Goal: Communication & Community: Participate in discussion

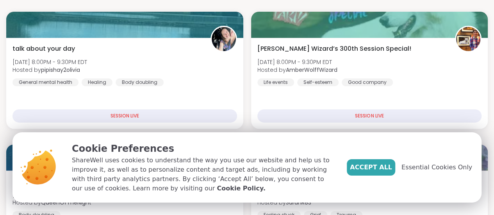
scroll to position [104, 0]
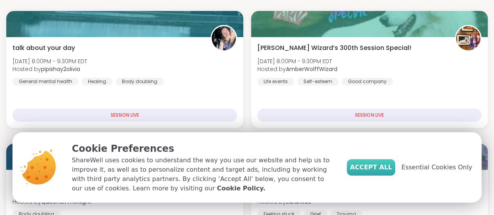
click at [377, 165] on span "Accept All" at bounding box center [371, 167] width 42 height 9
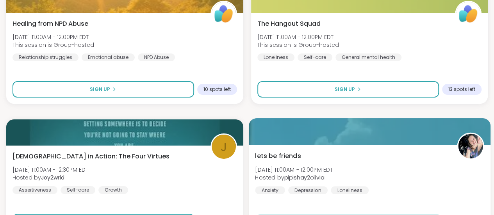
scroll to position [1439, 0]
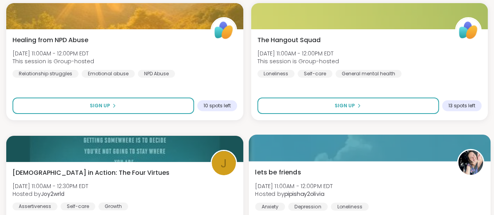
click at [339, 77] on div "General mental health" at bounding box center [368, 74] width 66 height 8
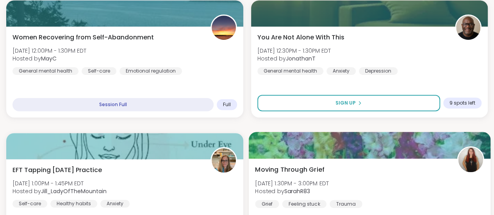
scroll to position [1702, 0]
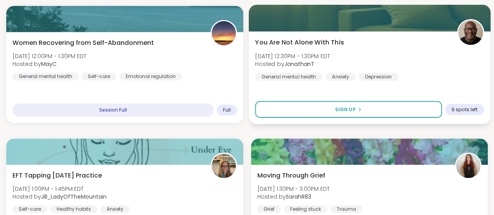
click at [391, 39] on div "You Are Not Alone With [DATE][DATE] 12:30PM - 1:30PM EDT Hosted by JonathanT Ge…" at bounding box center [369, 59] width 229 height 43
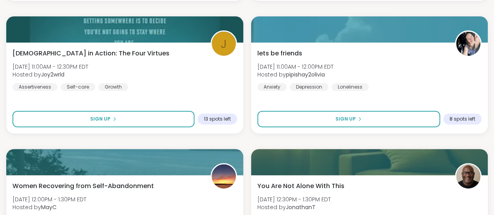
scroll to position [1560, 0]
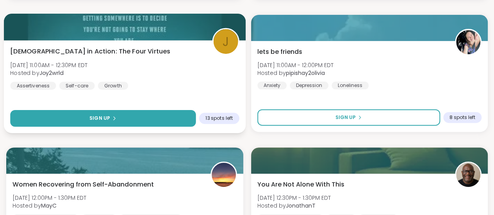
click at [174, 118] on button "Sign Up" at bounding box center [102, 118] width 185 height 17
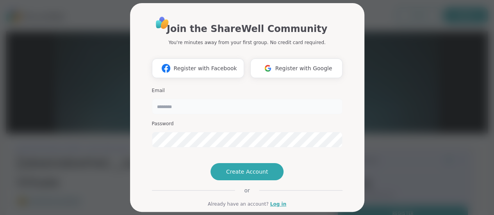
click at [255, 107] on input "email" at bounding box center [247, 107] width 191 height 16
type input "**********"
click at [301, 67] on span "Register with Google" at bounding box center [303, 68] width 57 height 8
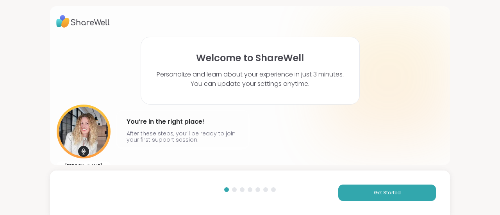
scroll to position [17, 0]
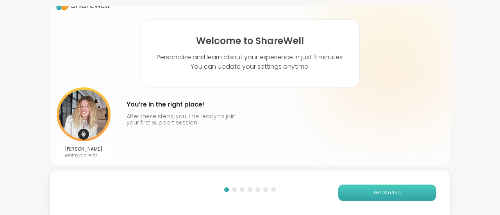
click at [363, 189] on button "Get Started" at bounding box center [387, 193] width 98 height 16
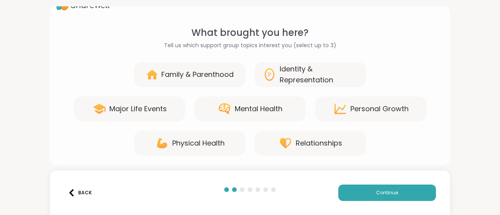
scroll to position [20, 0]
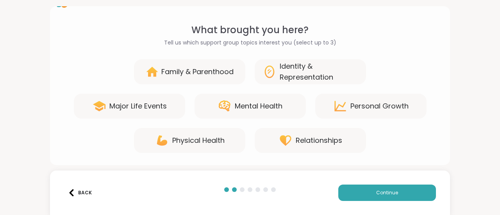
click at [212, 72] on div "Family & Parenthood" at bounding box center [197, 71] width 72 height 11
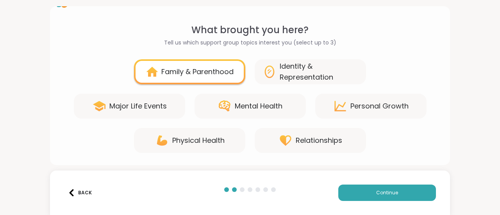
click at [222, 75] on div "Family & Parenthood" at bounding box center [197, 71] width 72 height 11
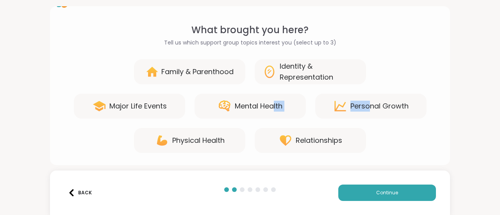
drag, startPoint x: 365, startPoint y: 111, endPoint x: 270, endPoint y: 107, distance: 95.0
click at [270, 107] on div "Major Life Events Mental Health [MEDICAL_DATA]" at bounding box center [249, 106] width 387 height 25
click at [392, 68] on div "Family & Parenthood Identity & Representation" at bounding box center [249, 71] width 387 height 25
drag, startPoint x: 243, startPoint y: 119, endPoint x: 223, endPoint y: 125, distance: 21.0
click at [223, 125] on div "Family & Parenthood Identity & Representation Major Life Events Mental Health […" at bounding box center [249, 106] width 387 height 94
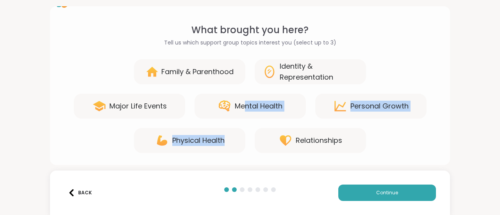
click at [223, 125] on div "Family & Parenthood Identity & Representation Major Life Events Mental Health […" at bounding box center [249, 106] width 387 height 94
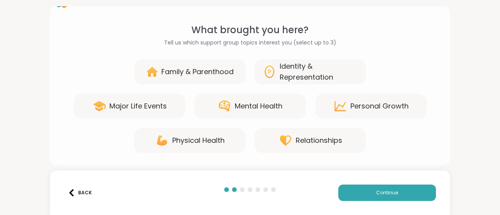
click at [138, 112] on div "Major Life Events" at bounding box center [129, 106] width 111 height 25
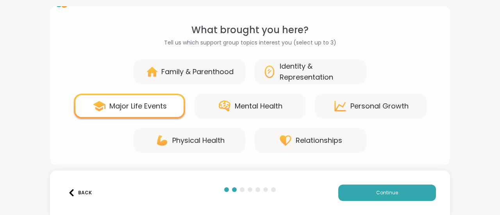
click at [365, 110] on div "Personal Growth" at bounding box center [379, 106] width 58 height 11
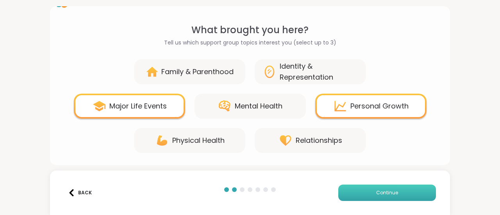
click at [367, 193] on button "Continue" at bounding box center [387, 193] width 98 height 16
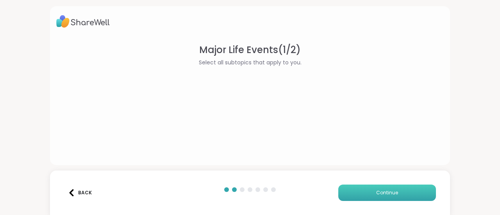
scroll to position [0, 0]
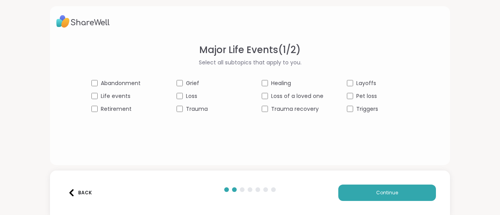
click at [186, 82] on span "Grief" at bounding box center [192, 83] width 13 height 8
click at [115, 97] on span "Life events" at bounding box center [116, 96] width 30 height 8
click at [280, 82] on span "Healing" at bounding box center [281, 83] width 20 height 8
click at [280, 96] on span "Loss of a loved one" at bounding box center [297, 96] width 52 height 8
click at [284, 107] on span "Trauma recovery" at bounding box center [295, 109] width 48 height 8
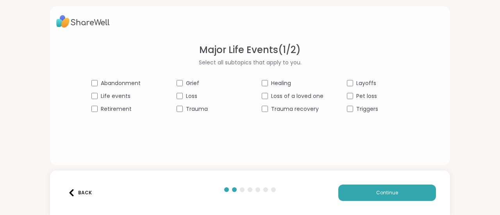
click at [361, 97] on span "Pet loss" at bounding box center [366, 96] width 21 height 8
click at [356, 107] on span "Triggers" at bounding box center [367, 109] width 22 height 8
click at [190, 93] on span "Loss" at bounding box center [191, 96] width 11 height 8
click at [386, 191] on span "Continue" at bounding box center [387, 192] width 22 height 7
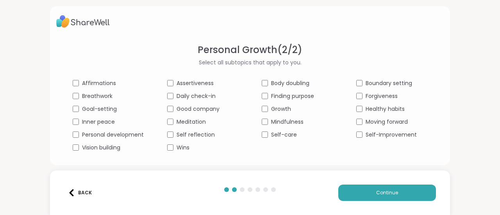
click at [205, 132] on span "Self reflection" at bounding box center [195, 135] width 38 height 8
click at [194, 105] on span "Good company" at bounding box center [197, 109] width 43 height 8
click at [278, 134] on span "Self-care" at bounding box center [284, 135] width 26 height 8
click at [295, 98] on span "Finding purpose" at bounding box center [292, 96] width 43 height 8
click at [367, 96] on span "Forgiveness" at bounding box center [381, 96] width 32 height 8
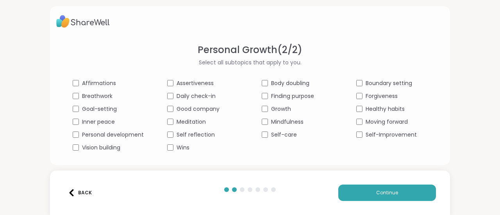
click at [369, 106] on span "Healthy habits" at bounding box center [384, 109] width 39 height 8
click at [378, 125] on span "Moving forward" at bounding box center [386, 122] width 42 height 8
click at [379, 134] on span "Self-Improvement" at bounding box center [390, 135] width 51 height 8
click at [94, 123] on span "Inner peace" at bounding box center [98, 122] width 33 height 8
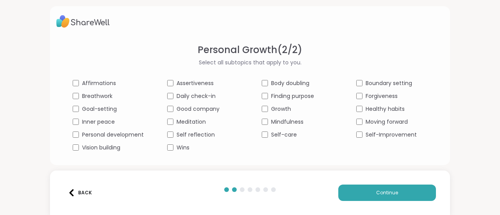
click at [94, 123] on span "Inner peace" at bounding box center [98, 122] width 33 height 8
click at [94, 109] on span "Goal-setting" at bounding box center [99, 109] width 35 height 8
click at [386, 191] on span "Continue" at bounding box center [387, 192] width 22 height 7
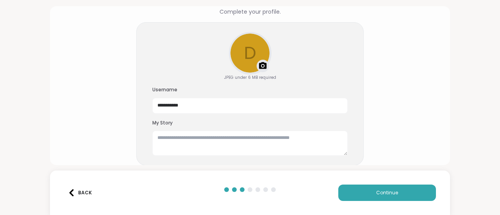
scroll to position [51, 0]
click at [367, 191] on button "Continue" at bounding box center [387, 193] width 98 height 16
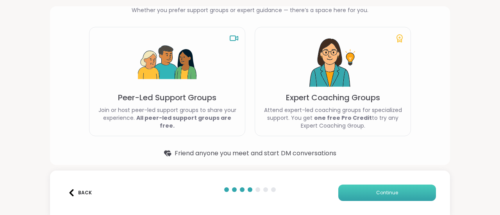
click at [367, 191] on button "Continue" at bounding box center [387, 193] width 98 height 16
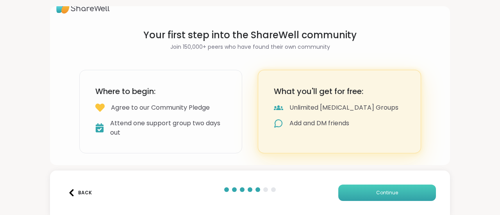
click at [367, 191] on button "Continue" at bounding box center [387, 193] width 98 height 16
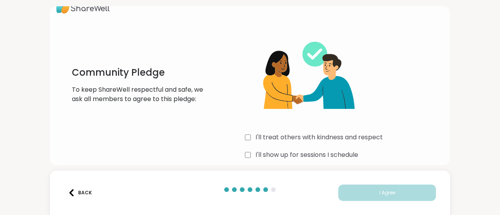
scroll to position [40, 0]
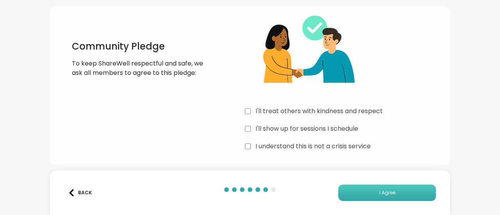
click at [345, 196] on button "I Agree" at bounding box center [387, 193] width 98 height 16
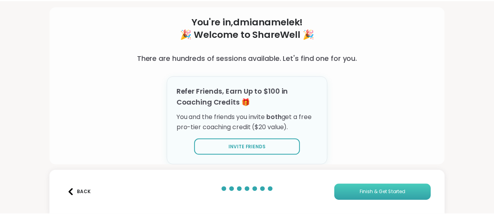
scroll to position [37, 0]
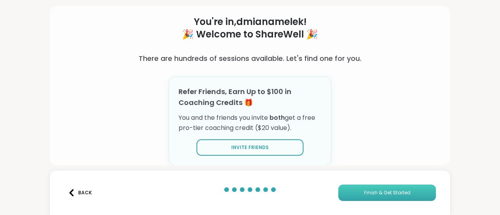
click at [374, 192] on span "Finish & Get Started" at bounding box center [387, 192] width 46 height 7
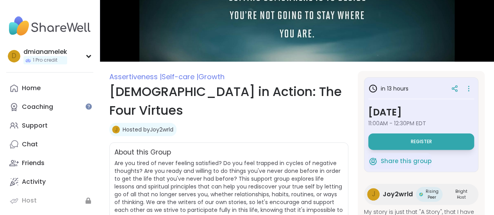
scroll to position [47, 0]
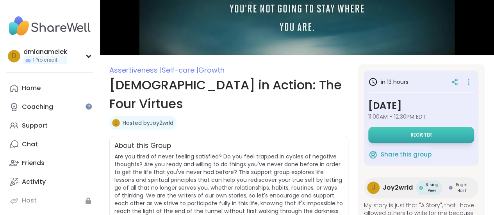
click at [400, 137] on button "Register" at bounding box center [421, 135] width 106 height 16
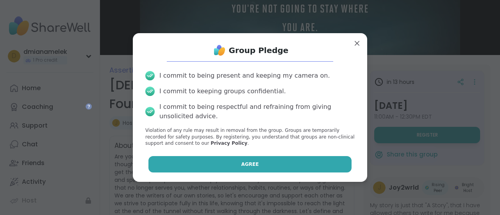
click at [297, 161] on button "Agree" at bounding box center [249, 164] width 203 height 16
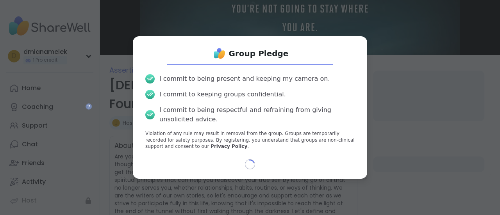
select select "**"
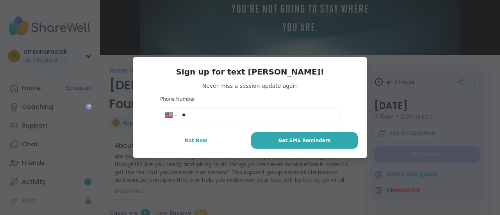
click at [255, 119] on div "**********" at bounding box center [250, 115] width 176 height 12
click at [231, 115] on input "**" at bounding box center [258, 115] width 153 height 8
type input "**********"
click at [271, 141] on button "Get SMS Reminders" at bounding box center [304, 140] width 107 height 16
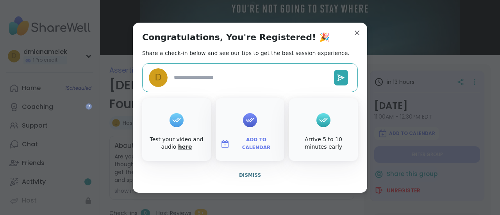
click at [178, 146] on link "here" at bounding box center [185, 147] width 14 height 6
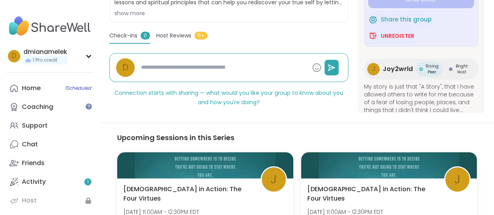
scroll to position [224, 0]
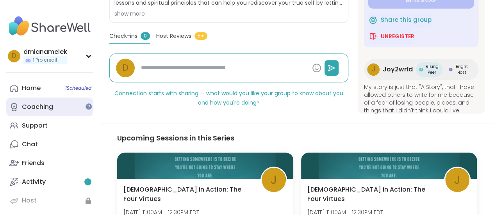
click at [55, 108] on link "Coaching" at bounding box center [49, 107] width 87 height 19
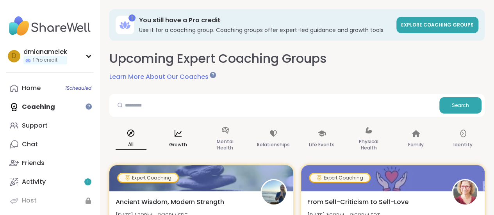
click at [176, 151] on div "Growth" at bounding box center [178, 139] width 43 height 39
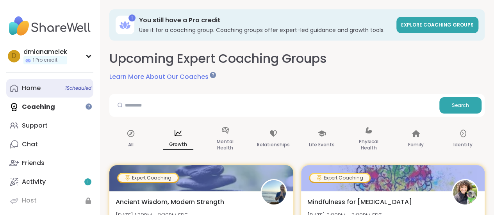
click at [77, 88] on span "1 Scheduled" at bounding box center [78, 88] width 26 height 6
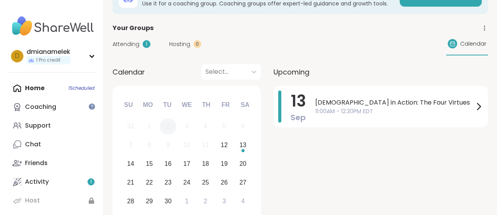
scroll to position [27, 0]
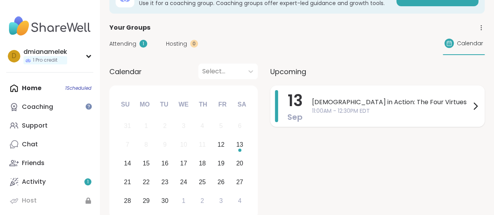
click at [399, 107] on span "11:00AM - 12:30PM EDT" at bounding box center [391, 111] width 158 height 8
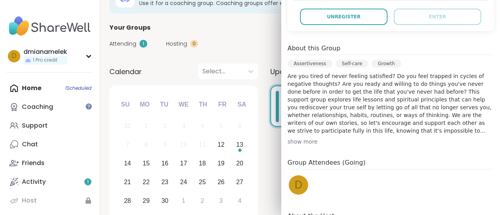
scroll to position [196, 0]
click at [476, 117] on p "Are you tired of never feeling satisfied? Do you feel trapped in cycles of nega…" at bounding box center [390, 103] width 206 height 62
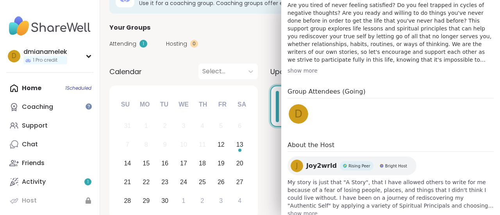
scroll to position [272, 0]
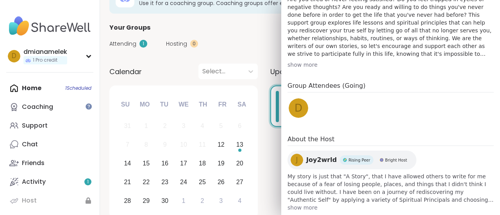
drag, startPoint x: 365, startPoint y: 85, endPoint x: 318, endPoint y: 98, distance: 49.0
click at [318, 98] on div "d" at bounding box center [318, 109] width 62 height 25
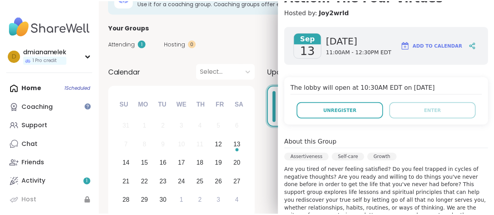
scroll to position [122, 0]
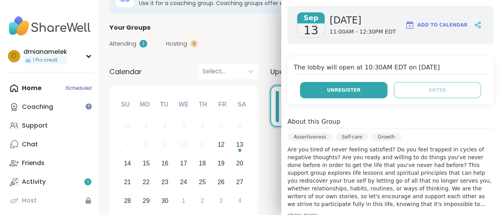
click at [335, 82] on button "Unregister" at bounding box center [343, 90] width 87 height 16
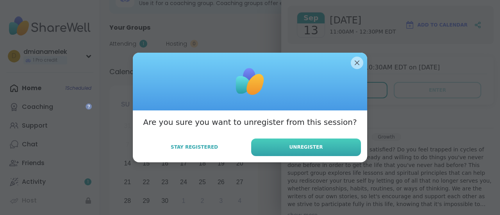
click at [328, 143] on button "Unregister" at bounding box center [306, 148] width 110 height 18
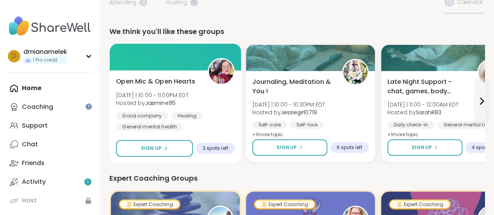
scroll to position [59, 0]
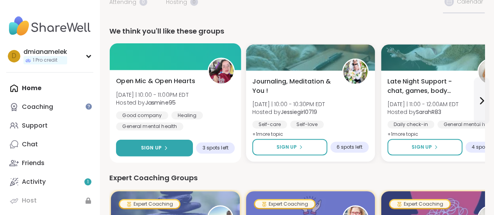
click at [180, 141] on button "Sign Up" at bounding box center [154, 148] width 77 height 17
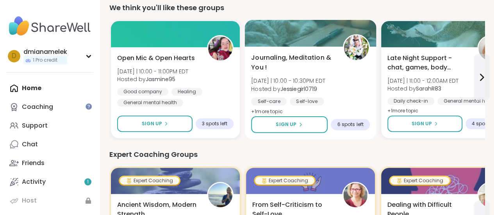
scroll to position [63, 0]
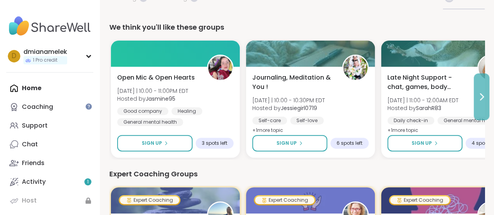
click at [475, 97] on button at bounding box center [482, 96] width 16 height 47
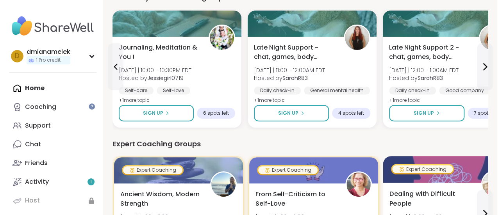
scroll to position [94, 0]
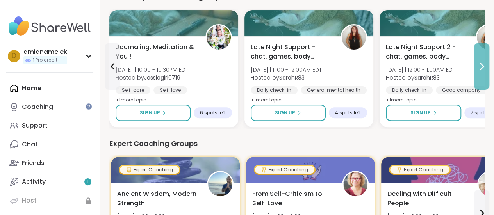
click at [477, 66] on icon at bounding box center [481, 66] width 9 height 9
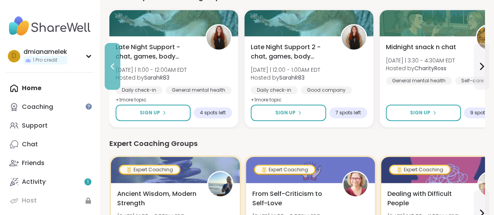
click at [109, 74] on button at bounding box center [113, 66] width 16 height 47
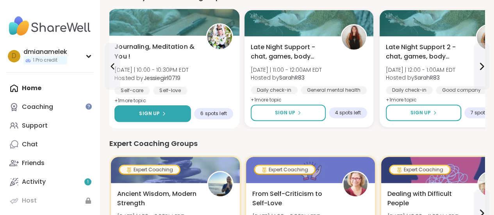
drag, startPoint x: 176, startPoint y: 117, endPoint x: 149, endPoint y: 118, distance: 27.3
click at [149, 118] on button "Sign Up" at bounding box center [152, 113] width 77 height 17
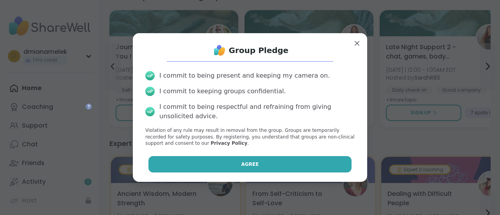
click at [180, 171] on button "Agree" at bounding box center [249, 164] width 203 height 16
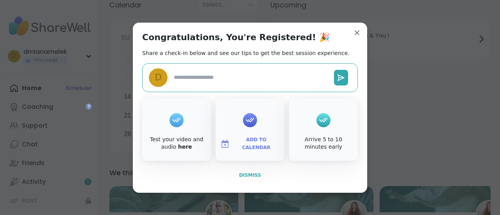
click at [253, 174] on span "Dismiss" at bounding box center [250, 175] width 22 height 5
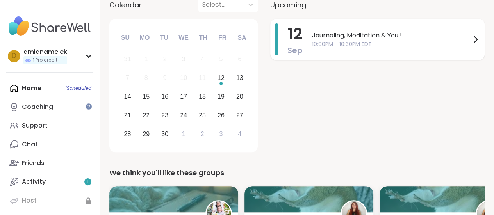
click at [372, 46] on span "10:00PM - 10:30PM EDT" at bounding box center [391, 44] width 158 height 8
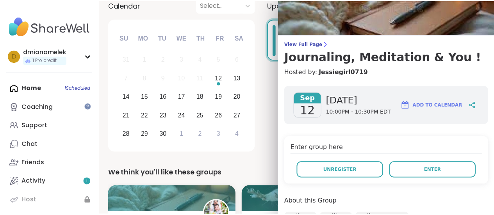
scroll to position [30, 0]
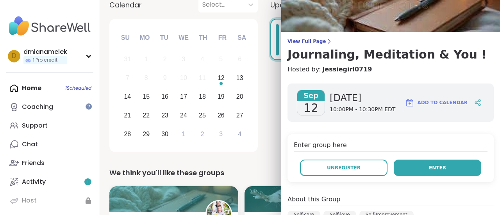
click at [429, 167] on span "Enter" at bounding box center [437, 167] width 17 height 7
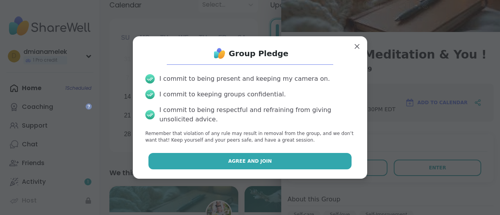
click at [304, 162] on button "Agree and Join" at bounding box center [249, 161] width 203 height 16
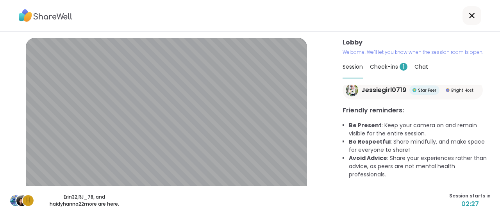
scroll to position [64, 0]
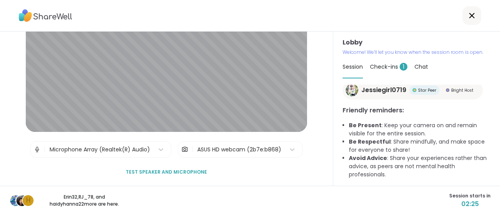
click at [34, 149] on img at bounding box center [37, 150] width 7 height 16
click at [34, 148] on img at bounding box center [37, 150] width 7 height 16
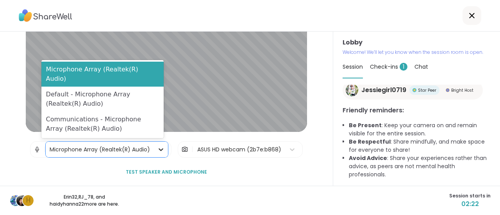
click at [162, 144] on div at bounding box center [161, 149] width 14 height 14
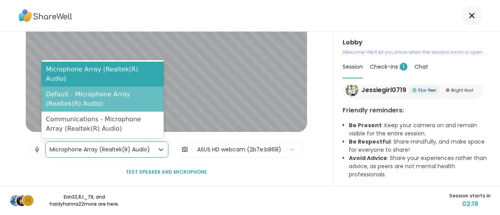
click at [110, 103] on div "Default - Microphone Array (Realtek(R) Audio)" at bounding box center [102, 99] width 122 height 25
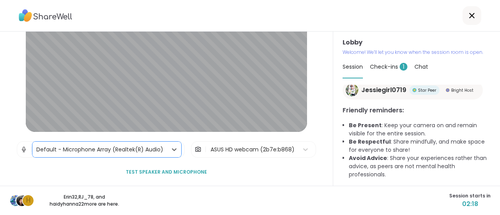
click at [123, 149] on div "Default - Microphone Array (Realtek(R) Audio)" at bounding box center [99, 150] width 127 height 8
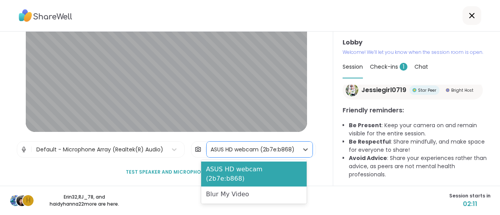
click at [241, 151] on div "ASUS HD webcam (2b7e:b868)" at bounding box center [252, 150] width 84 height 8
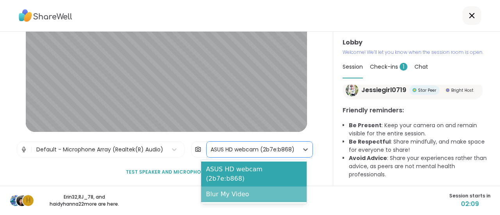
click at [244, 187] on div "Blur My Video" at bounding box center [253, 195] width 105 height 16
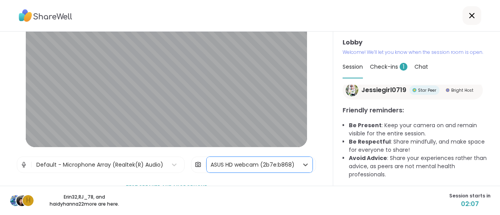
scroll to position [49, 0]
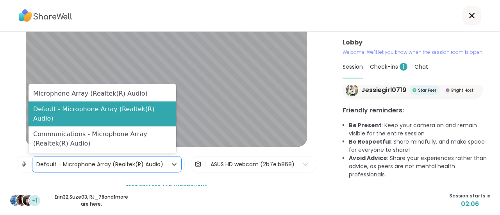
click at [157, 168] on div "Default - Microphone Array (Realtek(R) Audio)" at bounding box center [99, 164] width 127 height 8
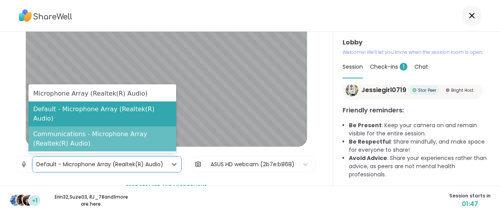
click at [141, 138] on div "Communications - Microphone Array (Realtek(R) Audio)" at bounding box center [102, 138] width 148 height 25
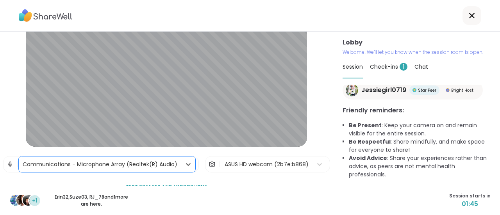
click at [141, 160] on div "Communications - Microphone Array (Realtek(R) Audio)" at bounding box center [100, 164] width 155 height 8
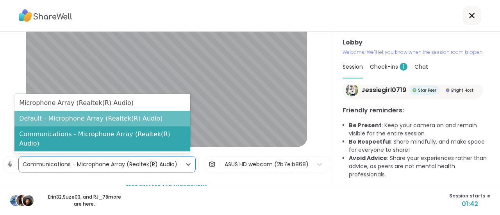
click at [119, 126] on div "Default - Microphone Array (Realtek(R) Audio)" at bounding box center [102, 119] width 176 height 16
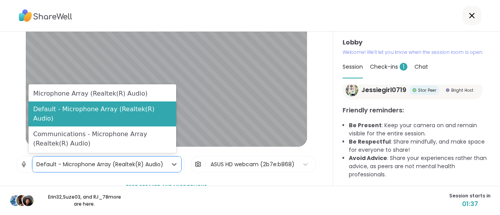
click at [161, 164] on div "Default - Microphone Array (Realtek(R) Audio)" at bounding box center [99, 165] width 135 height 16
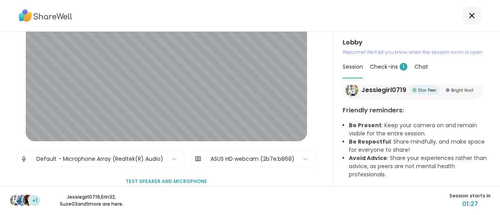
scroll to position [64, 0]
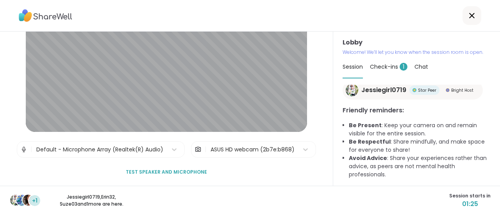
click at [194, 147] on img at bounding box center [197, 150] width 7 height 16
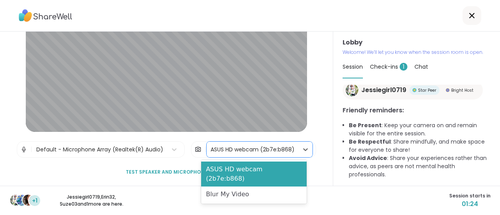
click at [220, 148] on div "ASUS HD webcam (2b7e:b868)" at bounding box center [252, 150] width 84 height 8
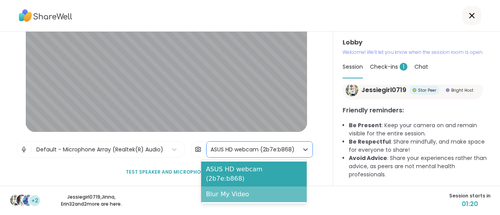
click at [216, 187] on div "Blur My Video" at bounding box center [253, 195] width 105 height 16
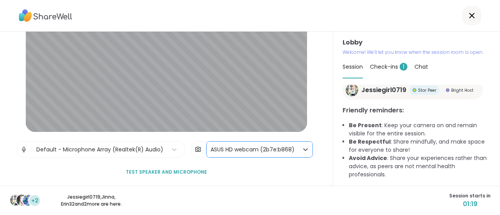
click at [226, 157] on div "| option Blur My Video, selected. ASUS HD webcam (2b7e:b868)" at bounding box center [253, 149] width 125 height 16
click at [229, 154] on div "ASUS HD webcam (2b7e:b868)" at bounding box center [253, 150] width 92 height 16
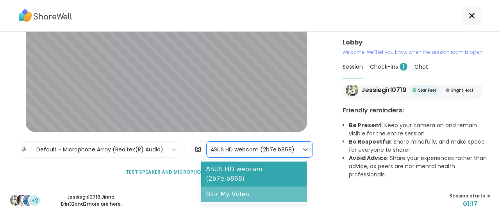
click at [224, 187] on div "Blur My Video" at bounding box center [253, 195] width 105 height 16
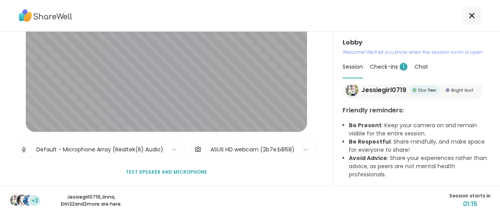
click at [383, 67] on span "Check-ins 1" at bounding box center [388, 67] width 37 height 8
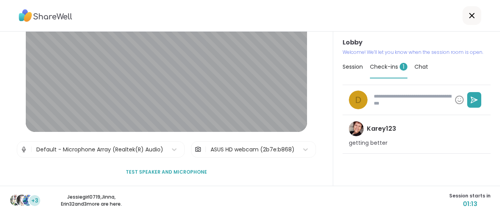
type textarea "*"
click at [356, 67] on span "Session" at bounding box center [352, 67] width 20 height 8
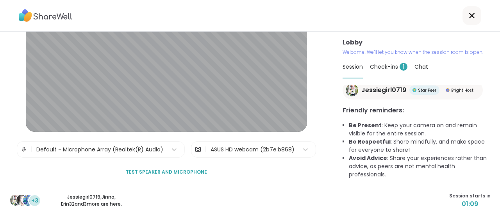
scroll to position [0, 0]
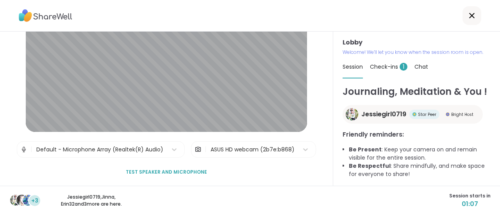
click at [20, 147] on img at bounding box center [23, 150] width 7 height 16
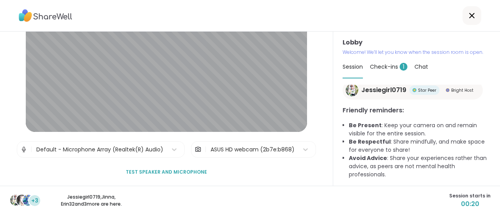
scroll to position [38, 0]
click at [259, 189] on div "+4 Jessiegirl0719 , [PERSON_NAME] , Erin32 and 4 more are here. Session starts …" at bounding box center [250, 200] width 500 height 29
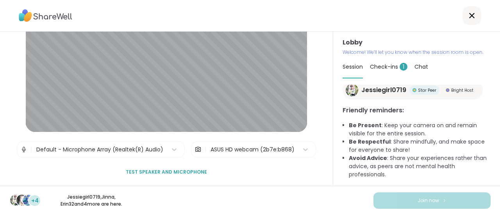
scroll to position [39, 0]
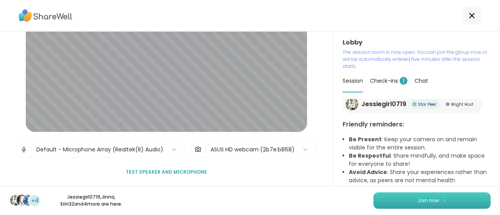
click at [397, 205] on button "Join now" at bounding box center [431, 200] width 117 height 16
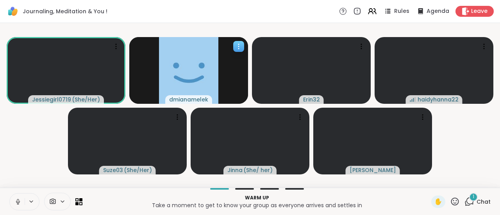
click at [237, 49] on icon at bounding box center [239, 47] width 8 height 8
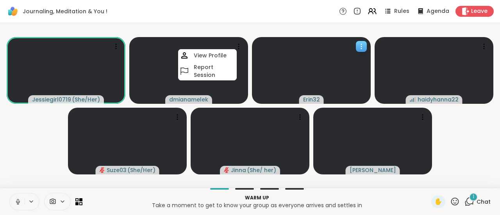
click at [349, 42] on video at bounding box center [311, 70] width 119 height 67
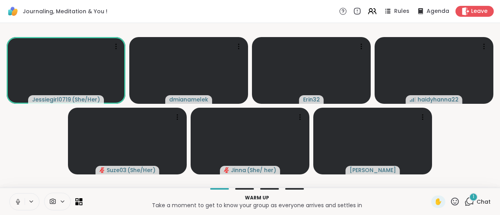
click at [468, 138] on video-player-container "Jessiegirl0719 ( She/Her ) dmianamelek Erin32 haidyhanna22 Suze03 ( She/Her ) […" at bounding box center [250, 105] width 490 height 158
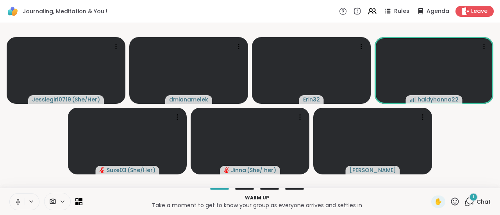
click at [22, 204] on button at bounding box center [17, 202] width 15 height 16
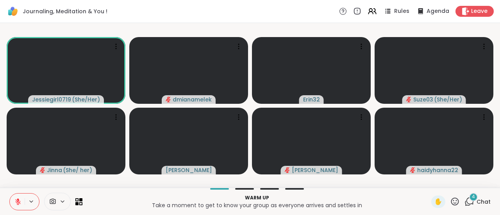
click at [476, 201] on span "Chat" at bounding box center [483, 202] width 14 height 8
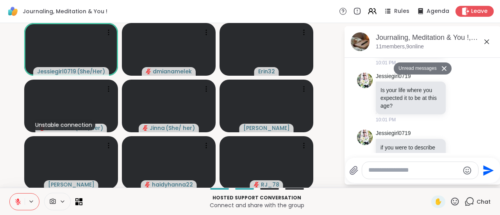
scroll to position [252, 0]
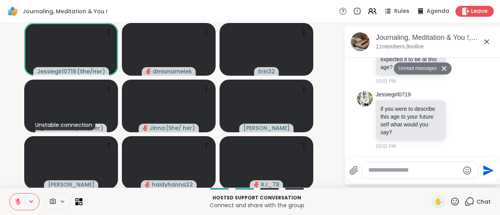
click at [402, 172] on textarea "Type your message" at bounding box center [413, 170] width 91 height 8
type textarea "*"
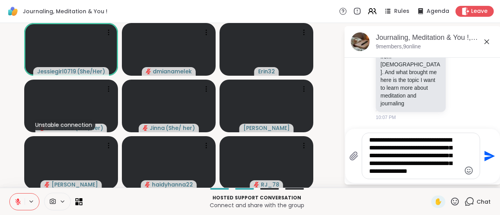
scroll to position [0, 0]
type textarea "**********"
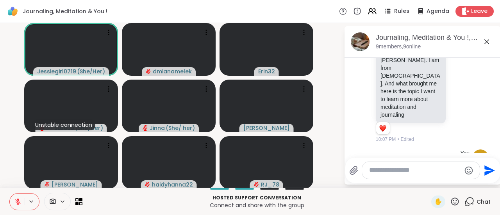
scroll to position [327, 0]
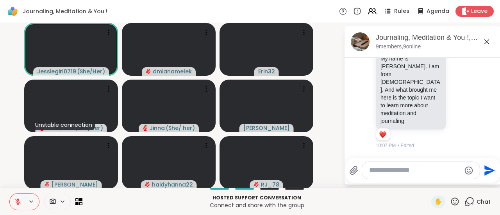
click at [19, 201] on icon at bounding box center [17, 201] width 7 height 7
click at [18, 202] on icon at bounding box center [18, 201] width 2 height 4
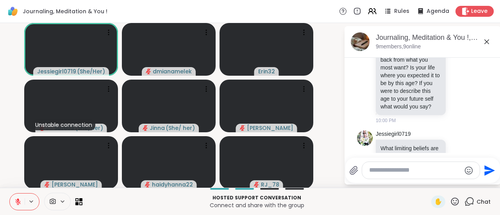
scroll to position [0, 0]
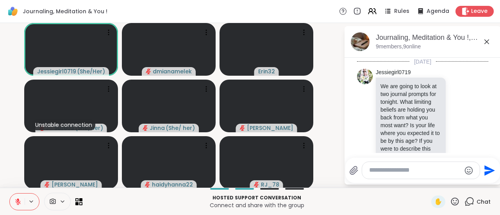
click at [398, 170] on textarea "Type your message" at bounding box center [414, 170] width 91 height 8
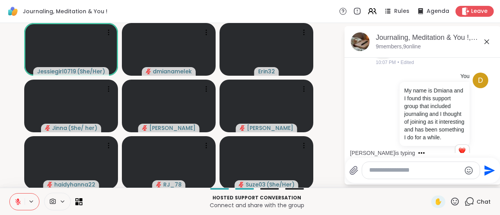
scroll to position [523, 0]
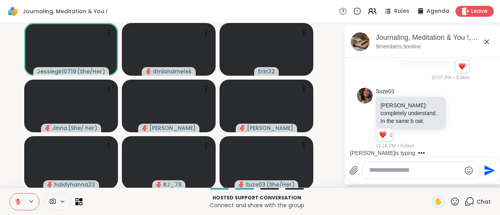
click at [388, 171] on textarea "Type your message" at bounding box center [414, 170] width 91 height 8
type textarea "*"
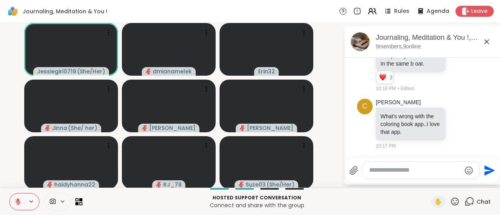
click at [392, 170] on textarea "Type your message" at bounding box center [414, 170] width 91 height 8
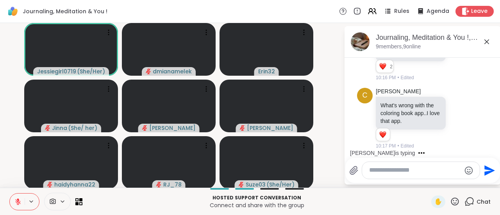
click at [392, 170] on textarea "Type your message" at bounding box center [414, 170] width 91 height 8
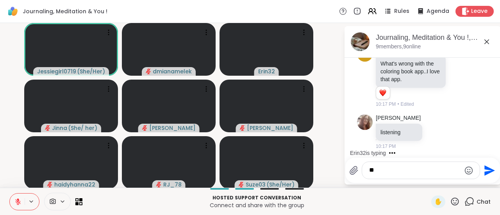
type textarea "*"
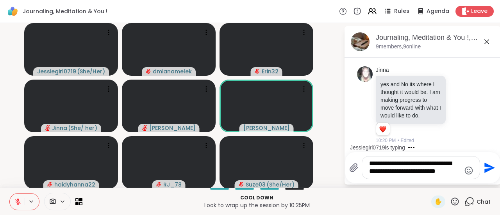
scroll to position [1130, 0]
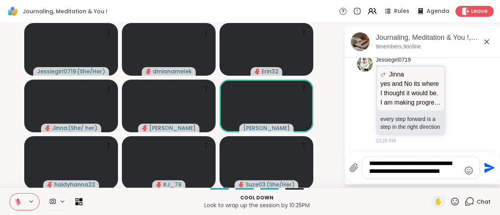
click at [378, 165] on textarea "**********" at bounding box center [414, 168] width 91 height 16
click at [374, 167] on textarea "**********" at bounding box center [414, 168] width 91 height 16
click at [449, 171] on textarea "**********" at bounding box center [414, 168] width 91 height 16
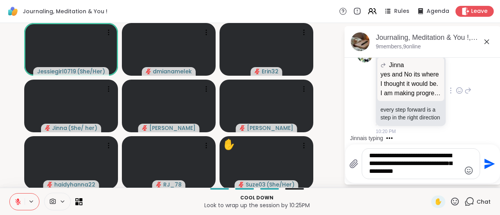
type textarea "**********"
click at [409, 111] on p "every step forward is a step in the right direction" at bounding box center [410, 114] width 61 height 16
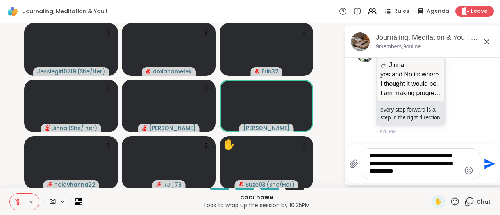
click at [413, 177] on div "**********" at bounding box center [421, 164] width 118 height 30
click at [404, 172] on textarea "**********" at bounding box center [414, 164] width 91 height 24
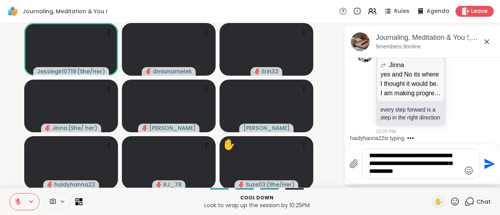
scroll to position [1179, 0]
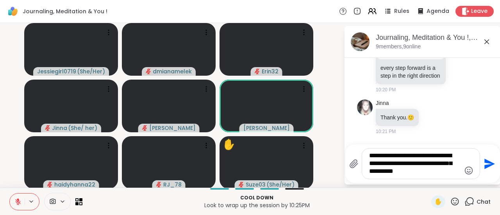
drag, startPoint x: 404, startPoint y: 172, endPoint x: 358, endPoint y: 153, distance: 50.4
click at [362, 153] on div "**********" at bounding box center [421, 164] width 118 height 30
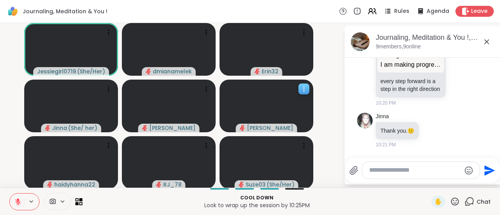
scroll to position [1215, 0]
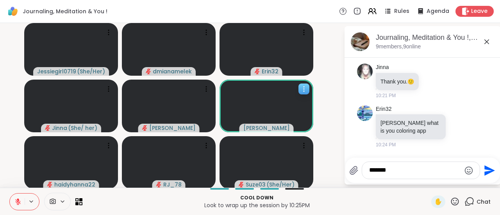
type textarea "*******"
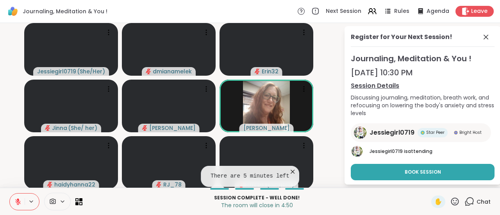
scroll to position [20, 0]
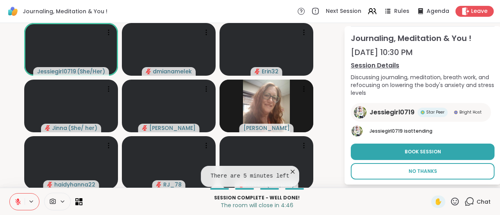
click at [408, 172] on span "No Thanks" at bounding box center [422, 171] width 28 height 7
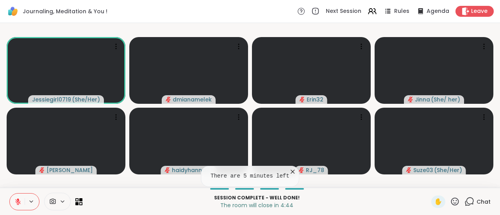
click at [470, 201] on div "Chat" at bounding box center [477, 202] width 26 height 12
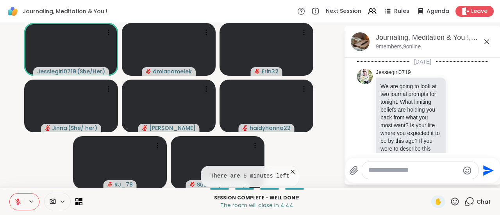
scroll to position [1215, 0]
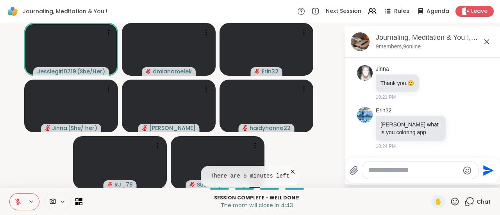
click at [405, 171] on textarea "Type your message" at bounding box center [413, 170] width 91 height 8
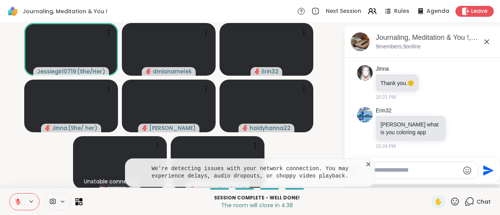
click at [364, 167] on icon at bounding box center [368, 164] width 8 height 8
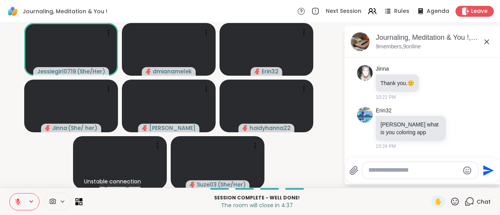
click at [372, 177] on div at bounding box center [420, 170] width 116 height 17
click at [377, 174] on textarea "Type your message" at bounding box center [413, 170] width 91 height 8
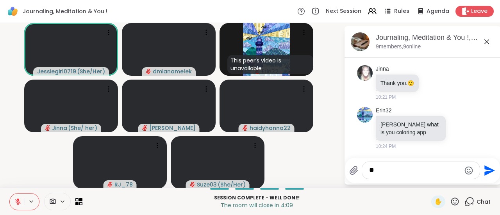
type textarea "*"
type textarea "**********"
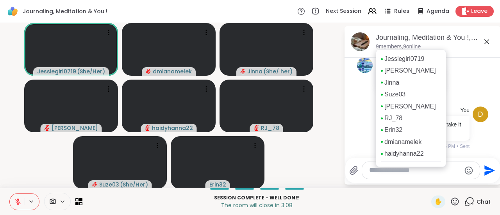
scroll to position [0, 0]
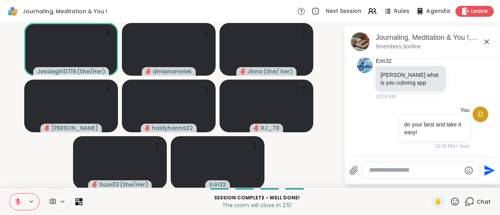
click at [418, 12] on icon at bounding box center [420, 11] width 10 height 10
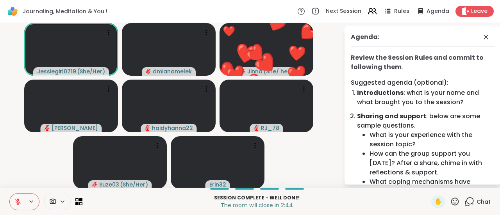
click at [368, 13] on icon at bounding box center [370, 13] width 5 height 2
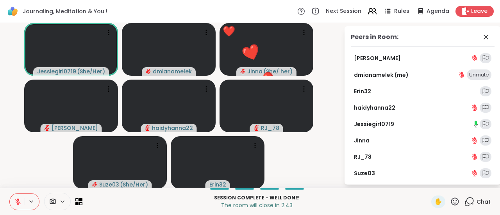
click at [368, 13] on icon at bounding box center [370, 13] width 5 height 2
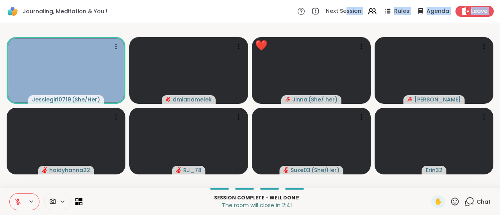
drag, startPoint x: 342, startPoint y: 12, endPoint x: 352, endPoint y: 31, distance: 21.0
click at [352, 31] on div "Journaling, Meditation & You ! Next Session Rules Agenda Leave Jessiegirl0719 (…" at bounding box center [250, 107] width 500 height 215
click at [287, 23] on div "Jessiegirl0719 ( She/Her ) [PERSON_NAME] ( She/ her ) [PERSON_NAME] haidyhanna2…" at bounding box center [250, 105] width 500 height 165
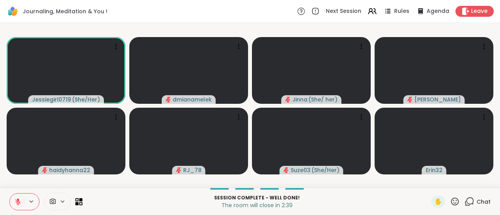
click at [297, 15] on icon at bounding box center [301, 11] width 8 height 8
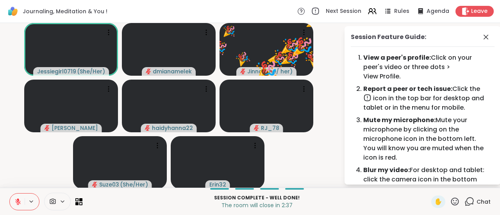
click at [311, 14] on icon at bounding box center [315, 11] width 9 height 9
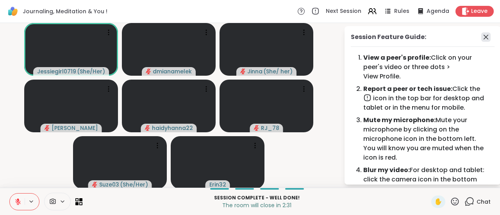
click at [481, 41] on icon at bounding box center [485, 36] width 9 height 9
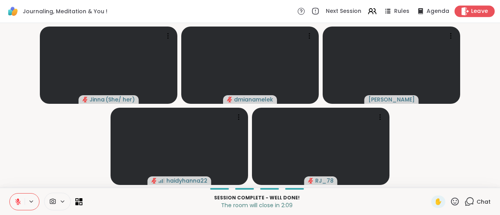
click at [471, 8] on span "Leave" at bounding box center [479, 11] width 17 height 8
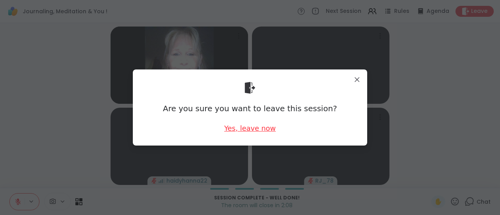
click at [251, 127] on div "Yes, leave now" at bounding box center [250, 128] width 52 height 10
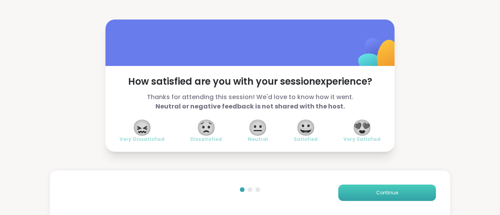
click at [377, 190] on span "Continue" at bounding box center [387, 192] width 22 height 7
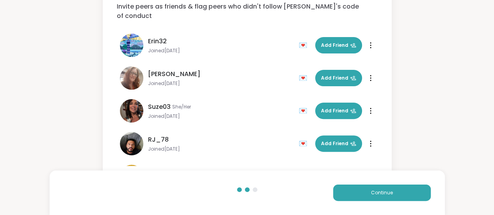
scroll to position [47, 0]
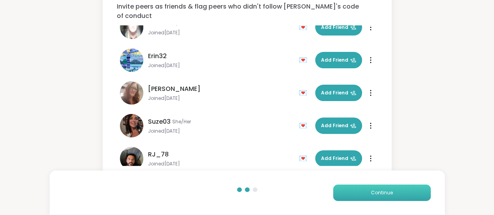
click at [402, 192] on button "Continue" at bounding box center [382, 193] width 98 height 16
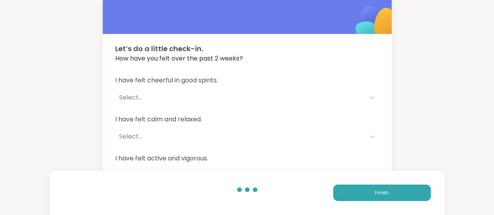
scroll to position [11, 0]
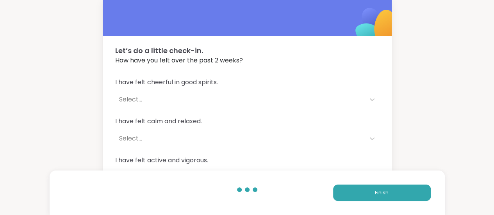
click at [261, 83] on span "I have felt cheerful in good spirits." at bounding box center [247, 82] width 264 height 9
click at [370, 96] on icon at bounding box center [372, 100] width 8 height 8
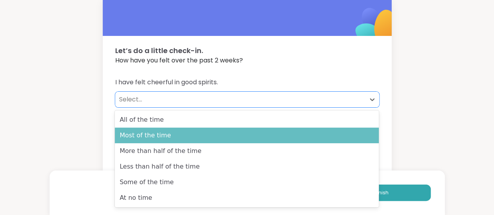
click at [249, 140] on div "Most of the time" at bounding box center [247, 136] width 264 height 16
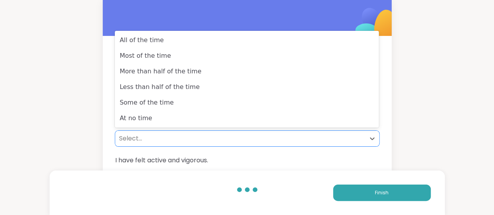
click at [226, 145] on div "Select..." at bounding box center [240, 139] width 250 height 16
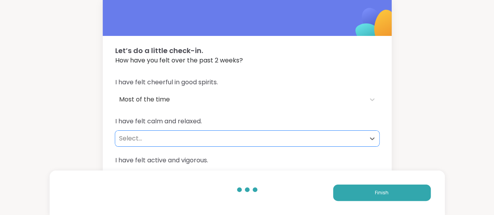
click at [226, 145] on div "Select..." at bounding box center [240, 139] width 250 height 16
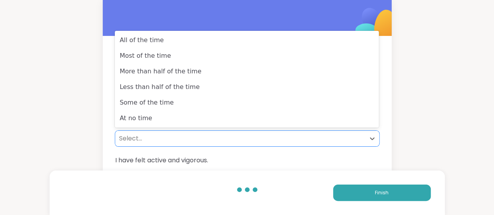
click at [226, 145] on div "Select..." at bounding box center [240, 139] width 250 height 16
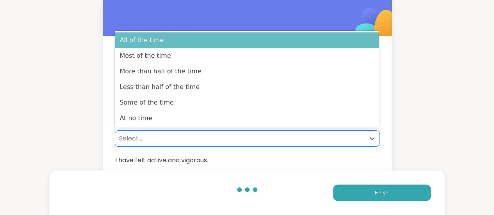
click at [221, 42] on div "All of the time" at bounding box center [247, 40] width 264 height 16
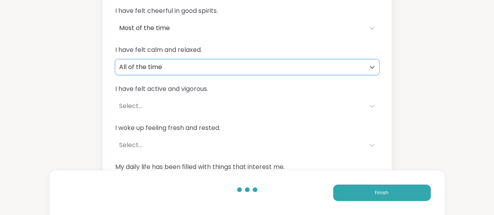
scroll to position [82, 0]
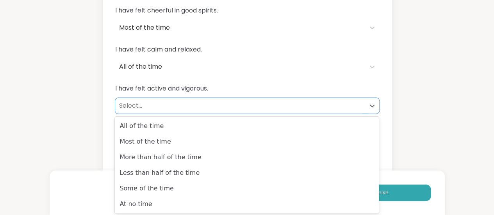
click at [210, 103] on div "Select..." at bounding box center [240, 105] width 242 height 9
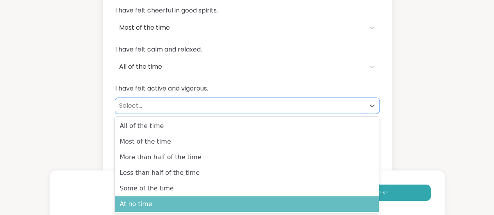
click at [189, 197] on div "At no time" at bounding box center [247, 204] width 264 height 16
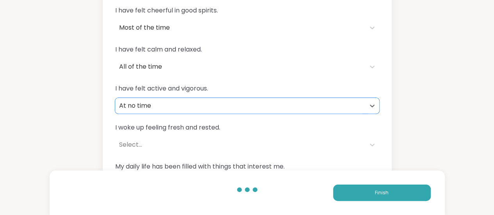
scroll to position [112, 0]
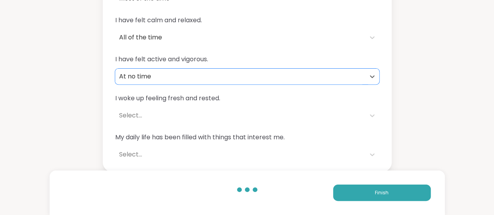
click at [191, 120] on div "Select..." at bounding box center [240, 115] width 242 height 9
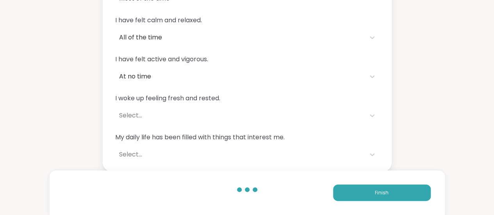
click at [99, 123] on div "Let’s do a little check-in. How have you felt over the past 2 weeks? I have fel…" at bounding box center [247, 29] width 494 height 283
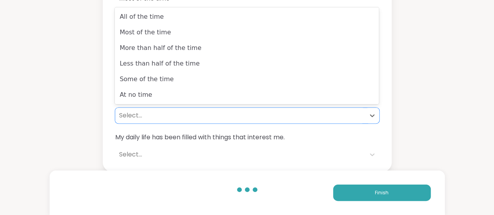
click at [139, 115] on div "Select..." at bounding box center [240, 115] width 242 height 9
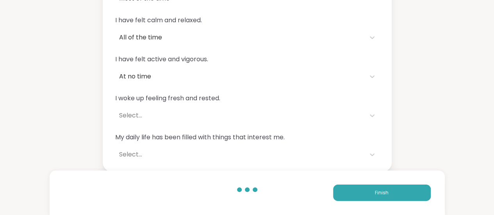
click at [72, 96] on div "Let’s do a little check-in. How have you felt over the past 2 weeks? I have fel…" at bounding box center [247, 29] width 494 height 283
click at [125, 153] on div "Select..." at bounding box center [240, 154] width 242 height 9
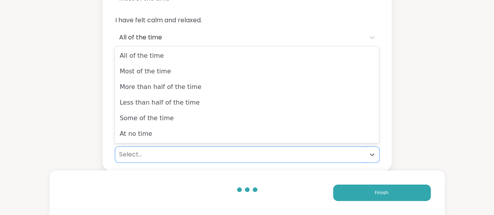
click at [73, 142] on div "Let’s do a little check-in. How have you felt over the past 2 weeks? I have fel…" at bounding box center [247, 29] width 494 height 283
click at [139, 158] on div "Select..." at bounding box center [240, 154] width 242 height 9
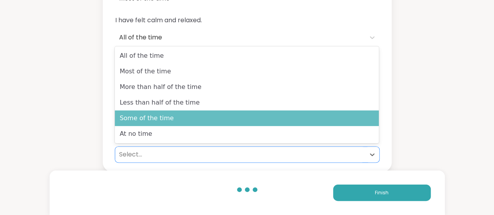
click at [154, 112] on div "Some of the time" at bounding box center [247, 118] width 264 height 16
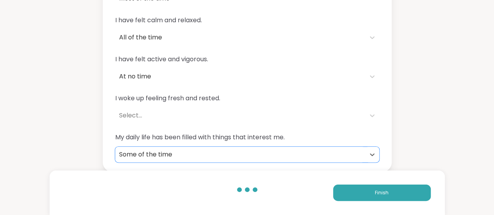
click at [157, 117] on div "Select..." at bounding box center [240, 115] width 242 height 9
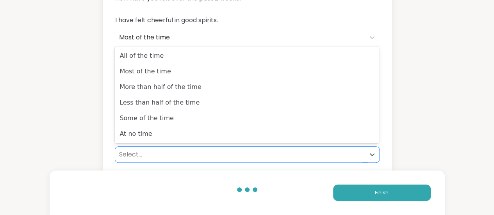
scroll to position [73, 0]
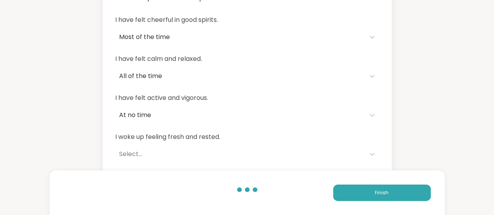
click at [52, 119] on div "Let’s do a little check-in. How have you felt over the past 2 weeks? I have fel…" at bounding box center [247, 68] width 494 height 283
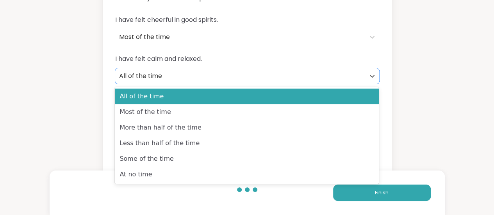
click at [155, 77] on div "All of the time" at bounding box center [240, 75] width 242 height 9
click at [62, 89] on div "Let’s do a little check-in. How have you felt over the past 2 weeks? I have fel…" at bounding box center [247, 68] width 494 height 283
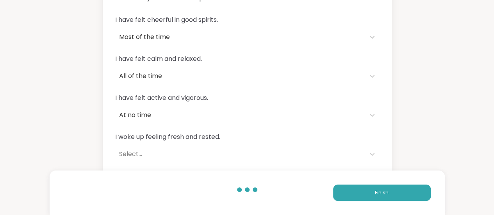
scroll to position [0, 0]
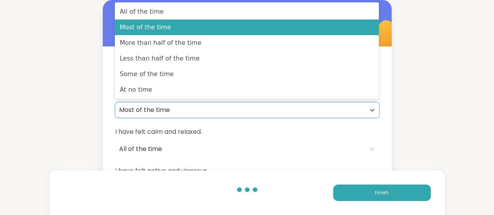
click at [189, 108] on div "Most of the time" at bounding box center [240, 109] width 242 height 9
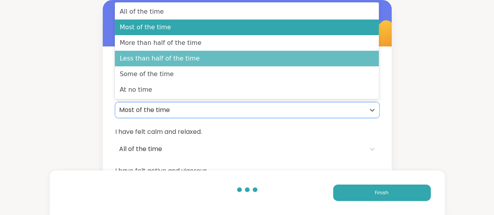
click at [189, 56] on div "Less than half of the time" at bounding box center [247, 59] width 264 height 16
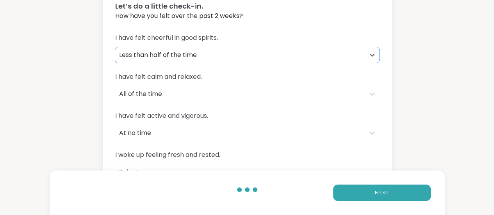
scroll to position [62, 0]
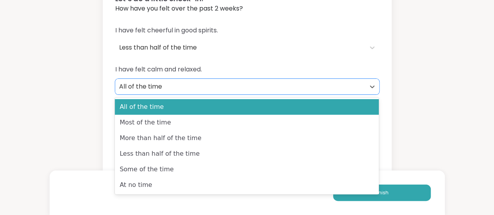
click at [155, 89] on div "All of the time" at bounding box center [240, 86] width 242 height 9
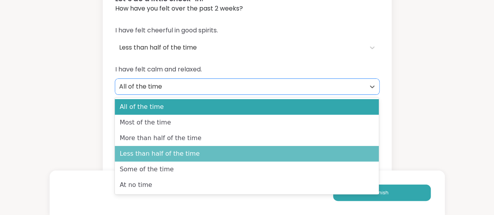
click at [138, 151] on div "Less than half of the time" at bounding box center [247, 154] width 264 height 16
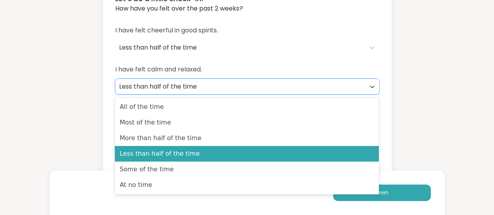
click at [143, 89] on div "Less than half of the time" at bounding box center [240, 86] width 242 height 9
click at [95, 104] on div "Let’s do a little check-in. How have you felt over the past 2 weeks? I have fel…" at bounding box center [247, 79] width 494 height 283
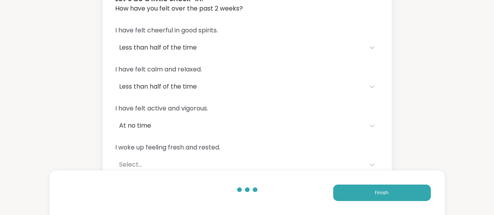
scroll to position [112, 0]
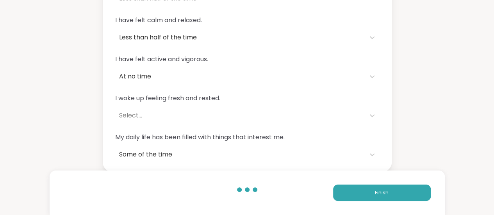
click at [153, 110] on div "Select..." at bounding box center [240, 116] width 250 height 16
click at [74, 135] on div "Let’s do a little check-in. How have you felt over the past 2 weeks? I have fel…" at bounding box center [247, 29] width 494 height 283
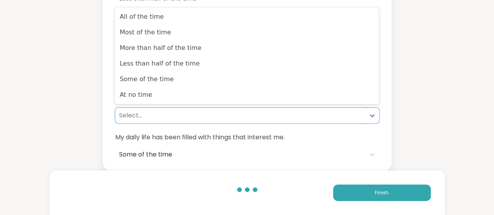
click at [142, 117] on div "Select..." at bounding box center [240, 115] width 242 height 9
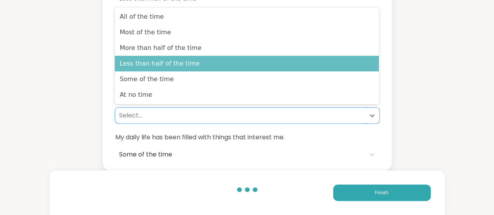
click at [178, 64] on div "Less than half of the time" at bounding box center [247, 64] width 264 height 16
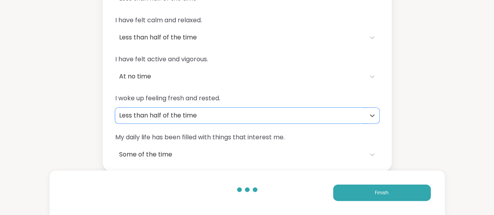
click at [154, 152] on div "Some of the time" at bounding box center [240, 154] width 242 height 9
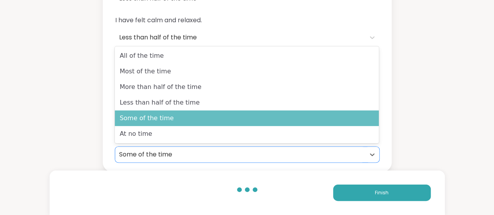
click at [148, 121] on div "Some of the time" at bounding box center [247, 118] width 264 height 16
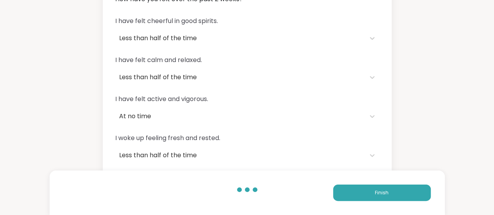
scroll to position [71, 0]
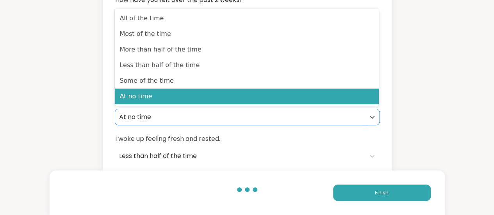
click at [157, 116] on div "At no time" at bounding box center [240, 116] width 242 height 9
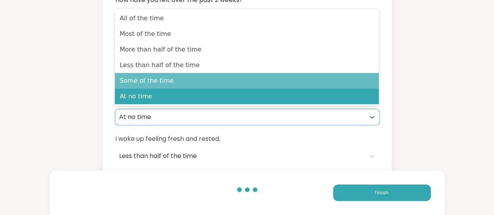
click at [137, 81] on div "Some of the time" at bounding box center [247, 81] width 264 height 16
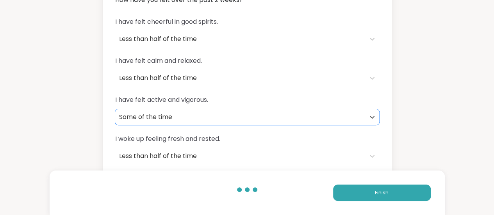
click at [228, 117] on div "Some of the time" at bounding box center [240, 116] width 242 height 9
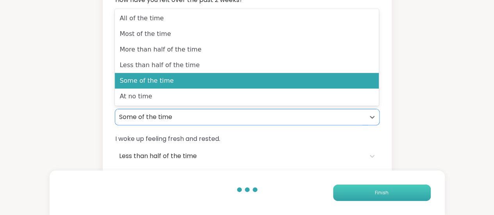
click at [407, 188] on button "Finish" at bounding box center [382, 193] width 98 height 16
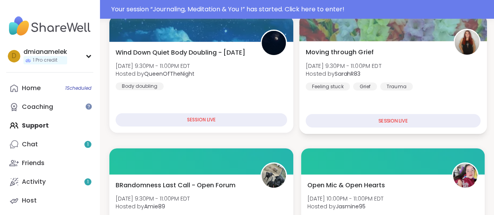
scroll to position [154, 0]
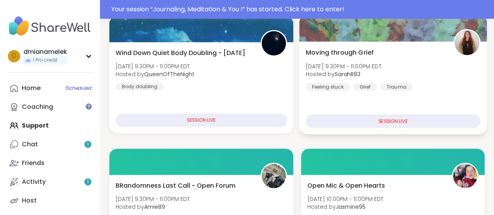
click at [337, 118] on div "SESSION LIVE" at bounding box center [392, 121] width 174 height 14
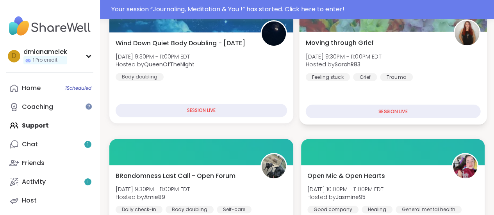
scroll to position [164, 0]
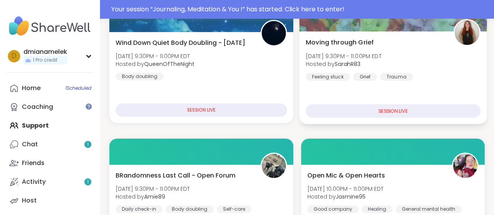
click at [341, 120] on div "Moving through Grief [DATE] 9:30PM - 11:00PM EDT Hosted by SarahR83 Feeling stu…" at bounding box center [392, 77] width 187 height 93
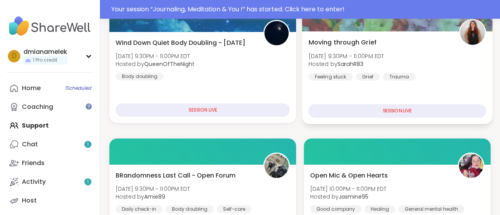
click at [341, 120] on div "[DATE] [DATE] 9:30PM - 11:00PM EDT Add to Calendar" at bounding box center [394, 133] width 198 height 38
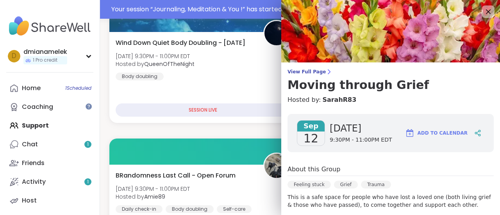
click at [349, 103] on h4 "Hosted by: SarahR83" at bounding box center [390, 99] width 206 height 9
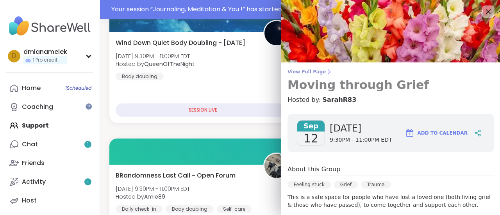
click at [308, 84] on h3 "Moving through Grief" at bounding box center [390, 85] width 206 height 14
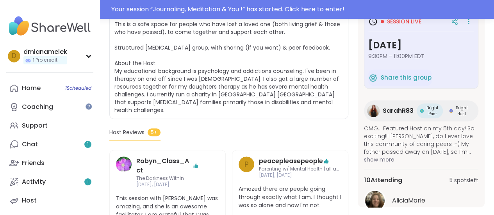
scroll to position [180, 0]
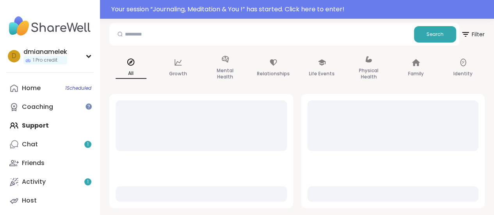
click at [345, 64] on div "All Growth Mental Health Relationships Life Events Physical Health Family Ident…" at bounding box center [296, 68] width 375 height 39
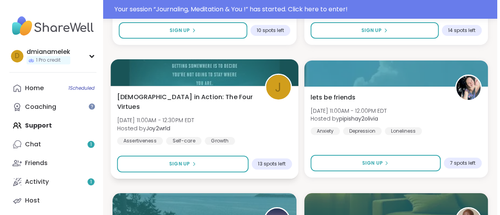
scroll to position [1418, 0]
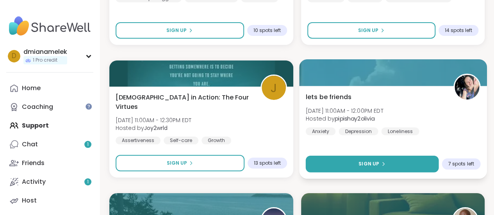
click at [380, 160] on div "Sign Up" at bounding box center [371, 163] width 27 height 7
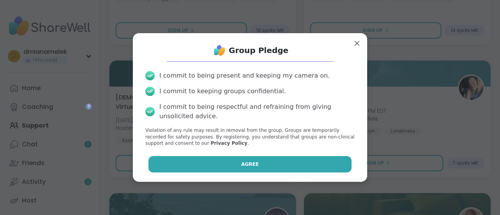
click at [329, 168] on button "Agree" at bounding box center [249, 164] width 203 height 16
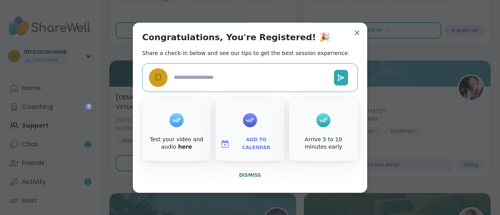
type textarea "*"
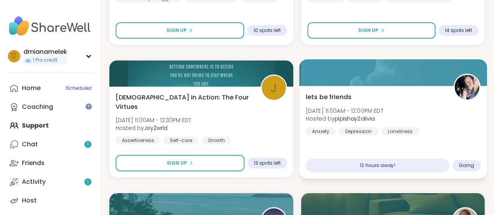
click at [363, 171] on div "12 hours away!" at bounding box center [377, 166] width 144 height 14
click at [331, 100] on span "lets be friends" at bounding box center [328, 96] width 46 height 9
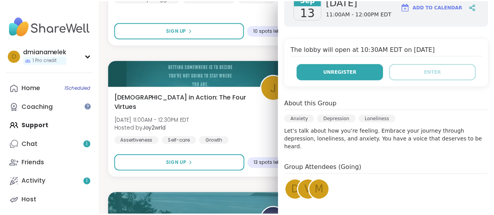
scroll to position [84, 0]
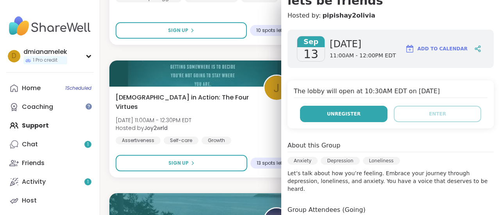
click at [344, 112] on span "Unregister" at bounding box center [344, 113] width 34 height 7
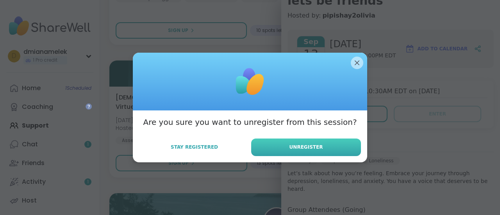
click at [298, 146] on span "Unregister" at bounding box center [306, 147] width 34 height 7
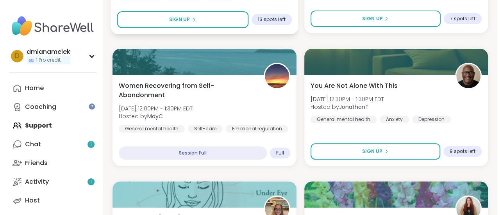
scroll to position [1563, 0]
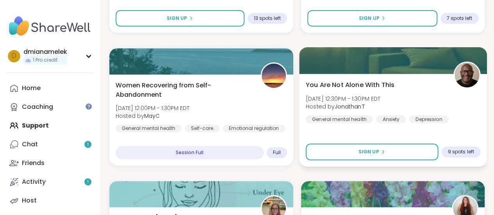
click at [349, 51] on div at bounding box center [392, 60] width 187 height 27
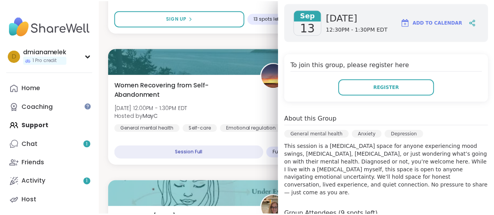
scroll to position [114, 0]
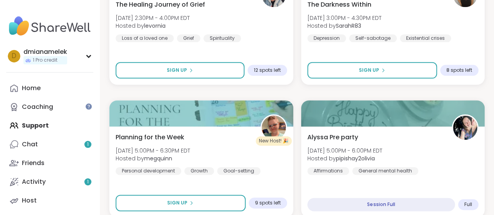
scroll to position [1910, 0]
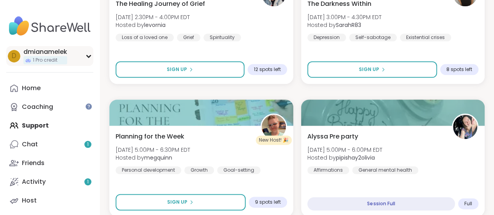
click at [61, 65] on div "d dmianamelek 1 Pro credit" at bounding box center [49, 56] width 87 height 20
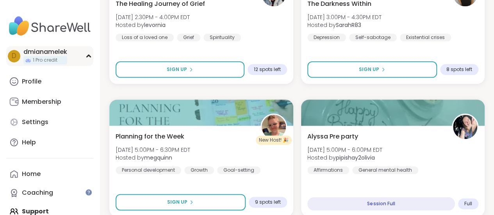
click at [48, 61] on span "1 Pro credit" at bounding box center [45, 60] width 25 height 7
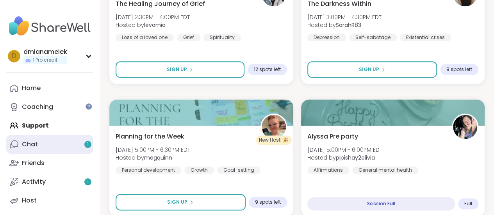
click at [39, 141] on link "Chat 1" at bounding box center [49, 144] width 87 height 19
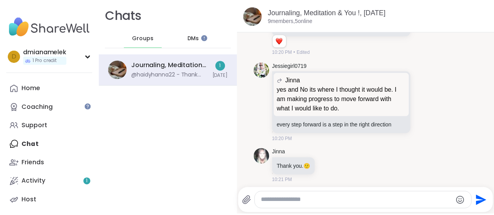
scroll to position [835, 0]
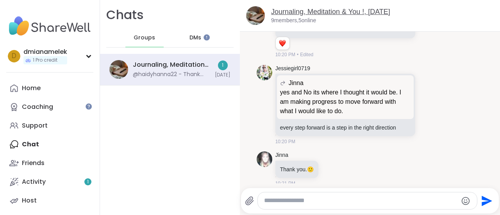
click at [326, 11] on link "Journaling, Meditation & You !, [DATE]" at bounding box center [330, 12] width 119 height 8
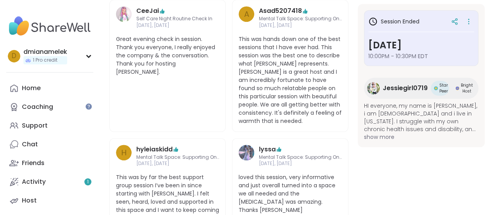
scroll to position [287, 0]
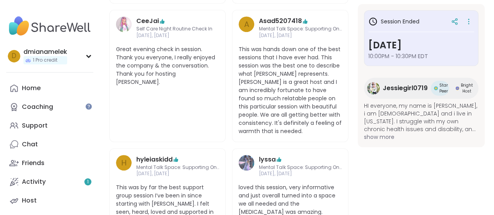
click at [467, 130] on span "HI everyone, my name is [PERSON_NAME], i am [DEMOGRAPHIC_DATA] and i live in [U…" at bounding box center [421, 117] width 114 height 31
click at [385, 138] on span "show more" at bounding box center [421, 137] width 114 height 8
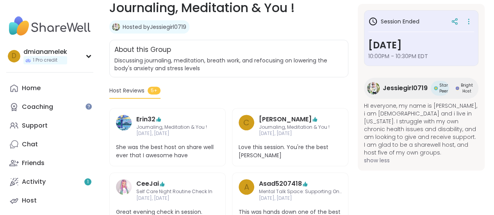
scroll to position [0, 0]
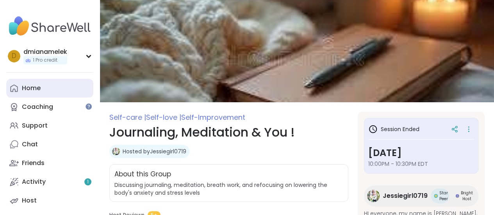
click at [52, 94] on link "Home" at bounding box center [49, 88] width 87 height 19
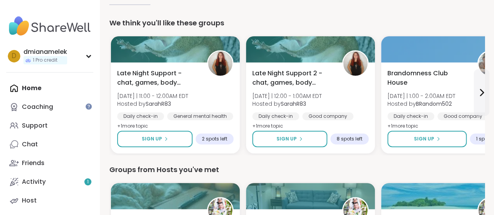
scroll to position [67, 0]
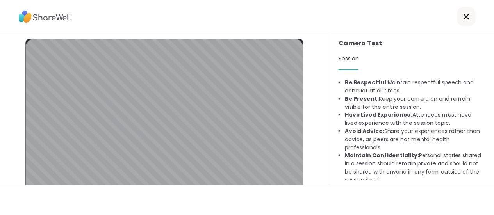
scroll to position [37, 0]
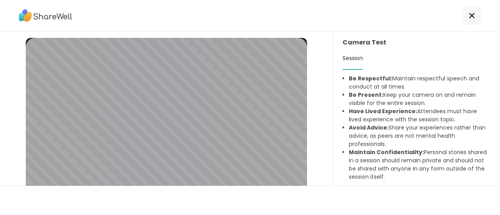
click at [467, 18] on icon at bounding box center [471, 15] width 9 height 9
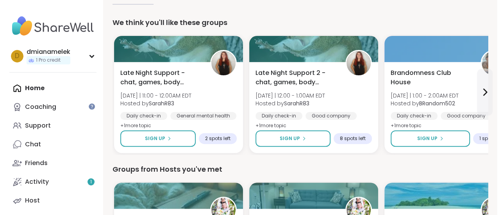
scroll to position [67, 0]
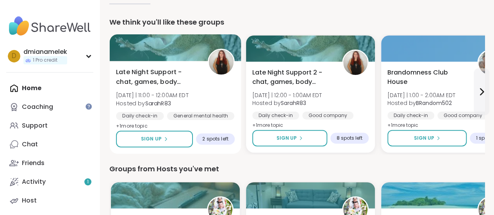
click at [149, 82] on span "Late Night Support - chat, games, body double" at bounding box center [157, 77] width 83 height 19
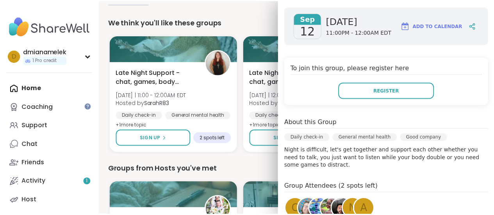
scroll to position [123, 0]
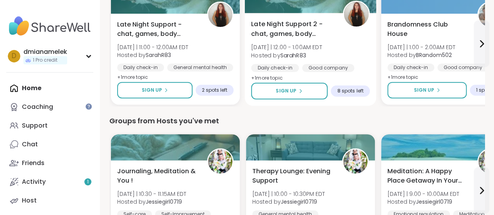
scroll to position [116, 0]
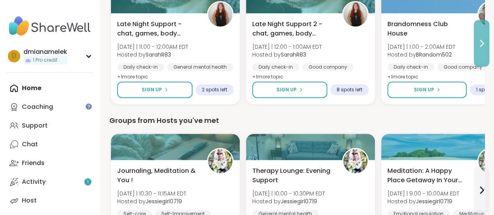
click at [477, 46] on icon at bounding box center [481, 43] width 9 height 9
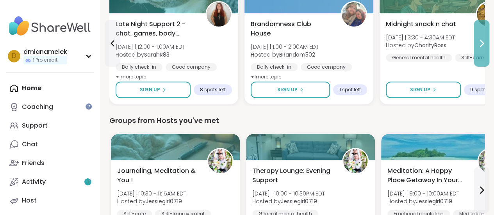
click at [477, 45] on icon at bounding box center [481, 43] width 9 height 9
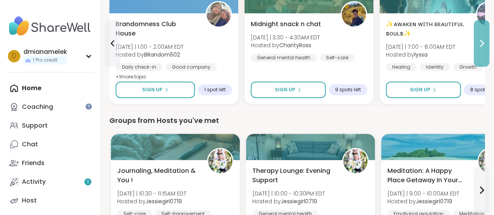
click at [477, 45] on icon at bounding box center [481, 43] width 9 height 9
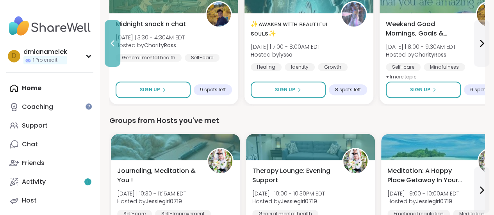
click at [108, 55] on button at bounding box center [113, 43] width 16 height 47
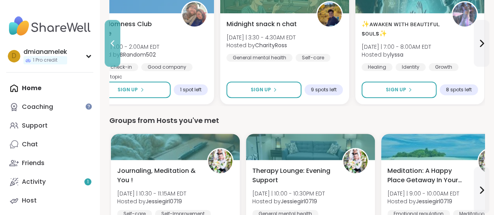
click at [108, 55] on button at bounding box center [113, 43] width 16 height 47
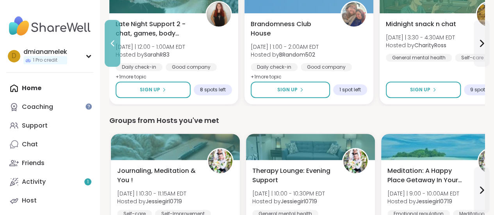
click at [110, 46] on icon at bounding box center [112, 43] width 9 height 9
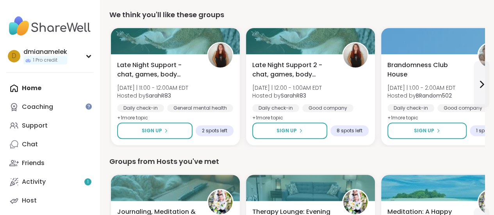
scroll to position [74, 0]
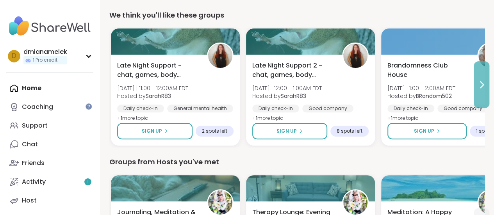
click at [481, 72] on button at bounding box center [482, 84] width 16 height 47
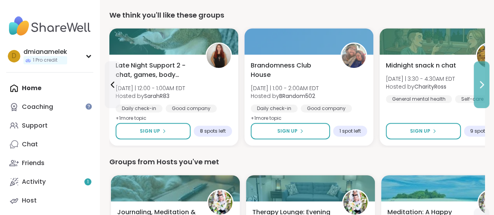
click at [481, 72] on button at bounding box center [482, 84] width 16 height 47
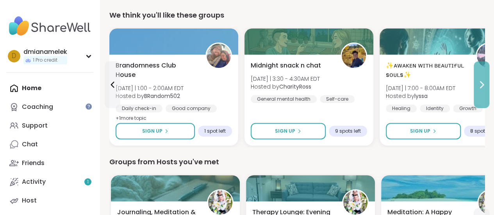
click at [481, 72] on button at bounding box center [482, 84] width 16 height 47
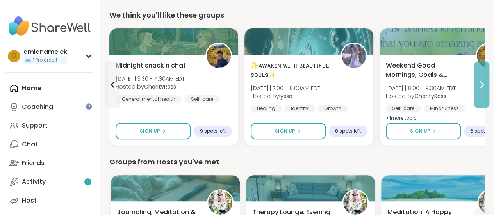
click at [481, 72] on button at bounding box center [482, 84] width 16 height 47
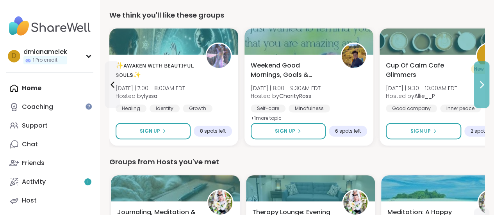
click at [481, 72] on button at bounding box center [482, 84] width 16 height 47
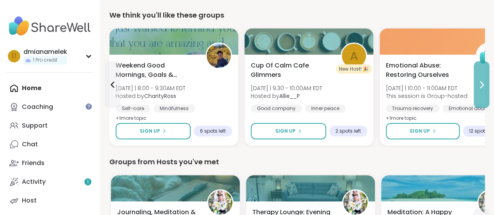
click at [481, 72] on button at bounding box center [482, 84] width 16 height 47
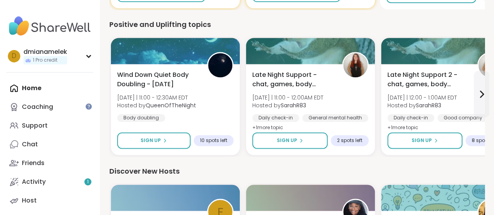
scroll to position [506, 0]
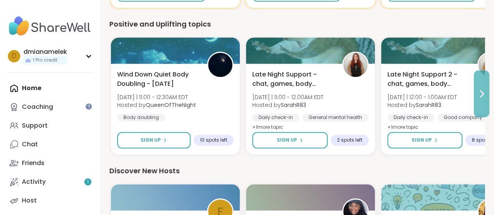
click at [480, 93] on icon at bounding box center [481, 93] width 9 height 9
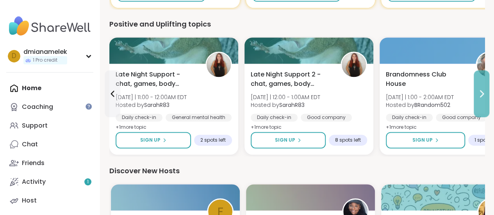
click at [480, 93] on icon at bounding box center [481, 93] width 9 height 9
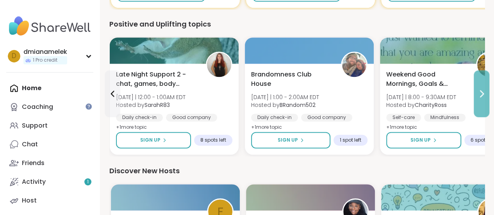
click at [480, 93] on icon at bounding box center [481, 93] width 9 height 9
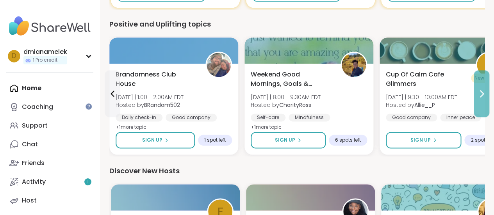
click at [480, 93] on icon at bounding box center [481, 93] width 9 height 9
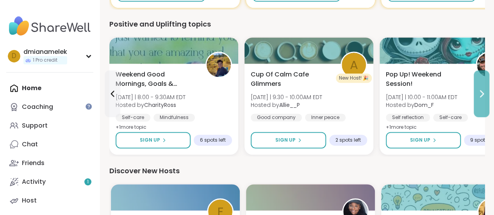
click at [479, 92] on icon at bounding box center [481, 93] width 9 height 9
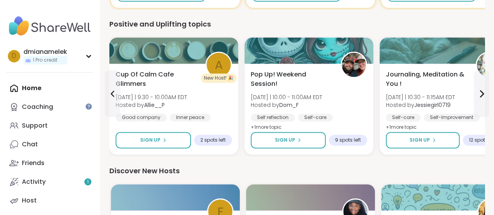
click at [327, 23] on div "Positive and Uplifting topics" at bounding box center [296, 24] width 375 height 11
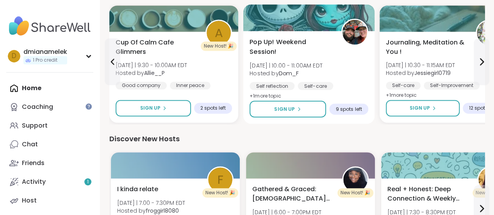
scroll to position [459, 0]
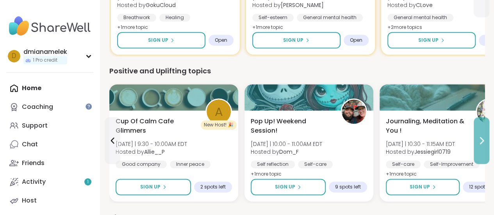
click at [480, 137] on icon at bounding box center [481, 140] width 3 height 6
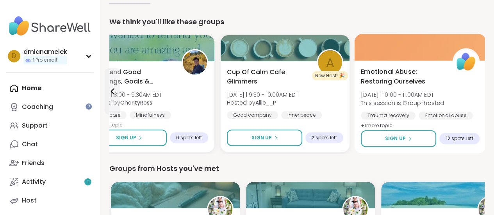
scroll to position [48, 0]
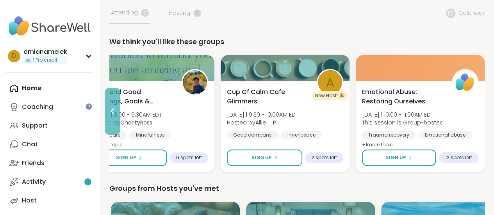
click at [106, 121] on button at bounding box center [113, 111] width 16 height 47
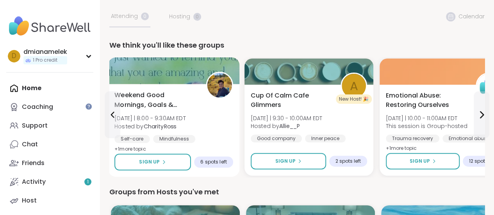
scroll to position [45, 0]
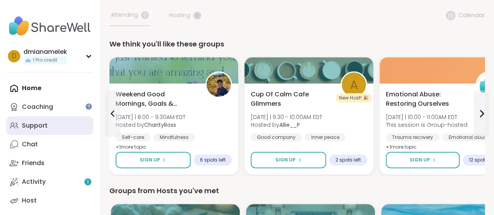
click at [67, 131] on link "Support" at bounding box center [49, 125] width 87 height 19
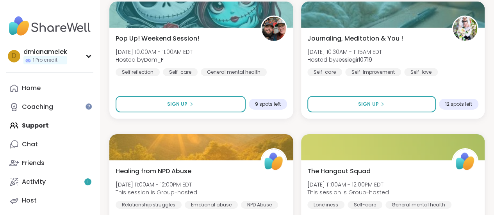
scroll to position [1211, 0]
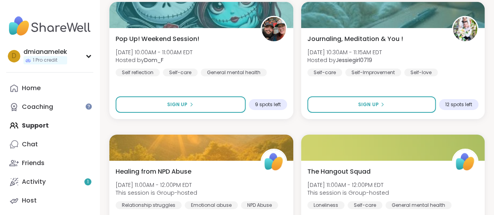
click at [482, 129] on div "Wind Down Quiet Body Doubling - Friday Fri, Sep 12 | 9:30PM - 11:00PM EDT Hoste…" at bounding box center [296, 126] width 375 height 2373
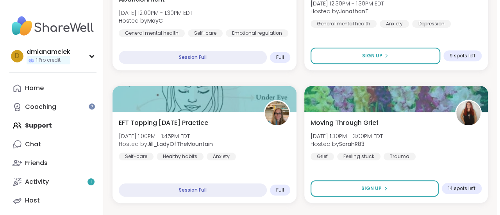
scroll to position [1658, 0]
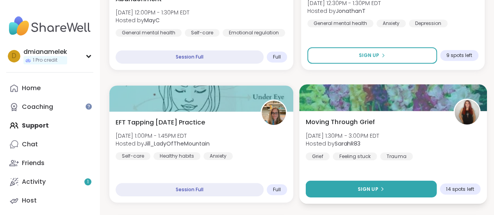
click at [356, 185] on button "Sign Up" at bounding box center [370, 189] width 131 height 17
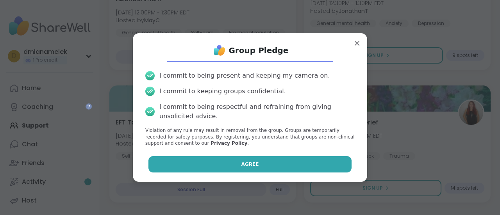
click at [314, 162] on button "Agree" at bounding box center [249, 164] width 203 height 16
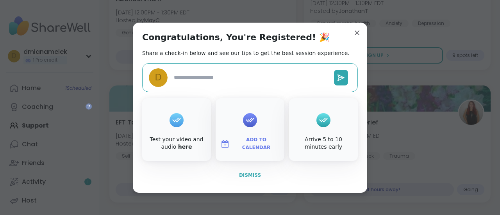
click at [242, 170] on button "Dismiss" at bounding box center [249, 175] width 215 height 16
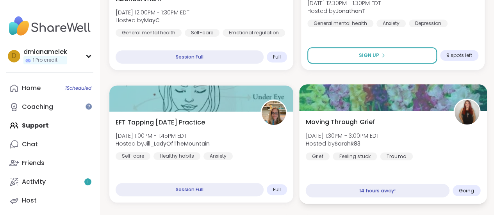
click at [342, 124] on span "Moving Through Grief" at bounding box center [339, 121] width 69 height 9
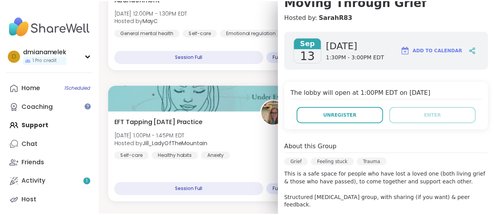
scroll to position [0, 0]
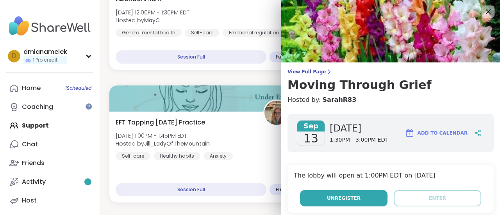
click at [348, 198] on span "Unregister" at bounding box center [344, 198] width 34 height 7
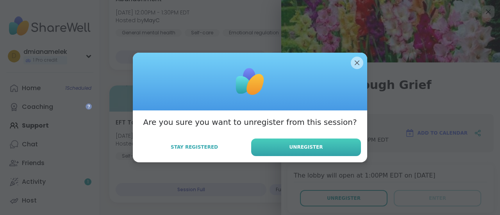
click at [335, 151] on button "Unregister" at bounding box center [306, 148] width 110 height 18
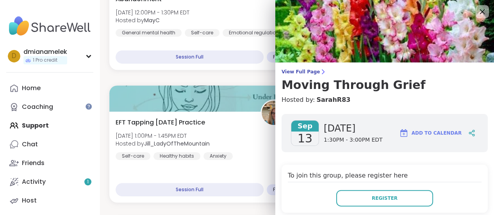
click at [479, 12] on icon at bounding box center [482, 12] width 10 height 10
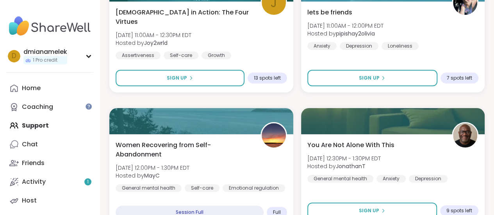
scroll to position [1504, 0]
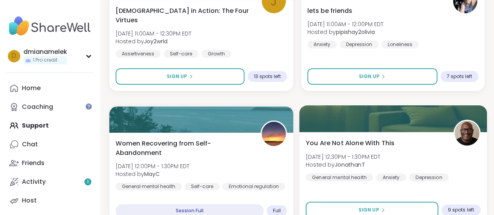
click at [436, 154] on div "You Are Not Alone With [DATE][DATE] 12:30PM - 1:30PM EDT Hosted by JonathanT Ge…" at bounding box center [392, 159] width 174 height 43
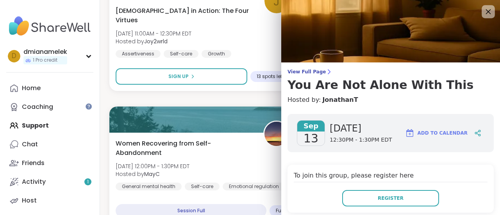
click at [483, 12] on icon at bounding box center [488, 12] width 10 height 10
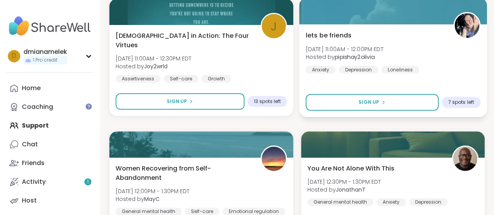
scroll to position [1479, 0]
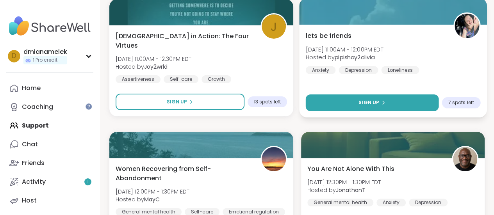
click at [417, 105] on button "Sign Up" at bounding box center [371, 102] width 133 height 17
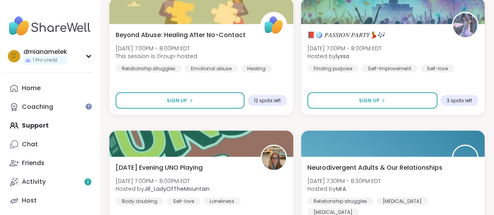
scroll to position [2341, 0]
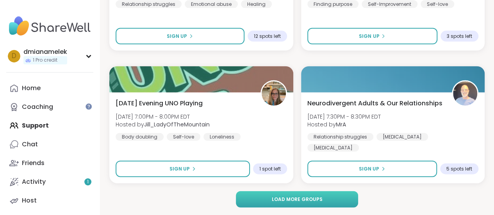
click at [317, 200] on span "Load more groups" at bounding box center [296, 199] width 51 height 7
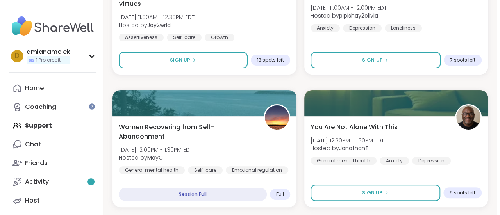
scroll to position [1521, 0]
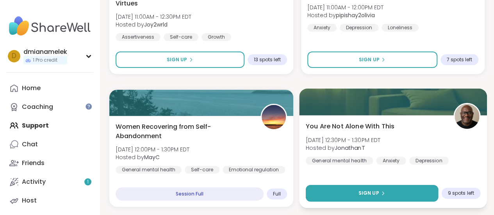
click at [361, 188] on button "Sign Up" at bounding box center [371, 193] width 132 height 17
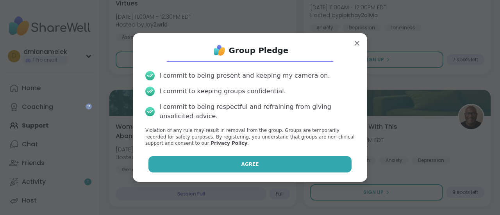
click at [308, 169] on button "Agree" at bounding box center [249, 164] width 203 height 16
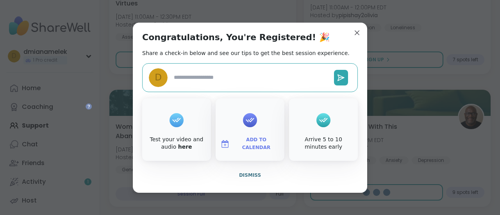
type textarea "*"
click at [241, 173] on span "Dismiss" at bounding box center [250, 175] width 22 height 5
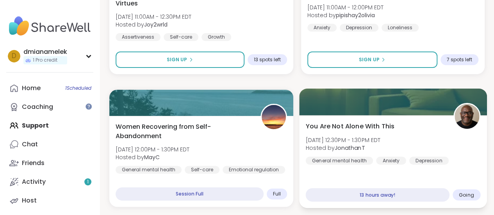
click at [340, 123] on span "You Are Not Alone With This" at bounding box center [349, 125] width 89 height 9
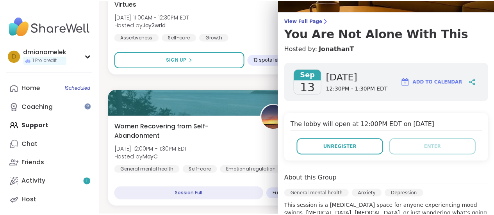
scroll to position [6, 0]
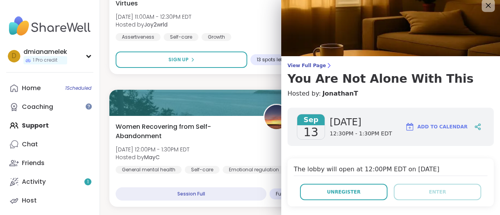
click at [483, 7] on icon at bounding box center [488, 5] width 10 height 10
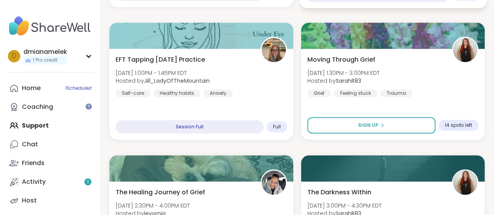
scroll to position [1825, 0]
